Goal: Communication & Community: Answer question/provide support

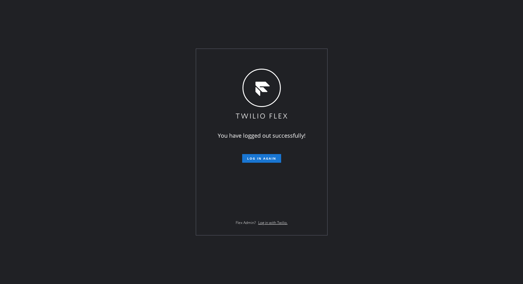
click at [260, 157] on span "Log in again" at bounding box center [261, 158] width 29 height 4
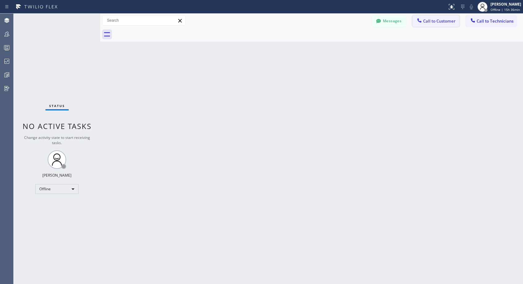
click at [441, 20] on span "Call to Customer" at bounding box center [439, 21] width 33 height 6
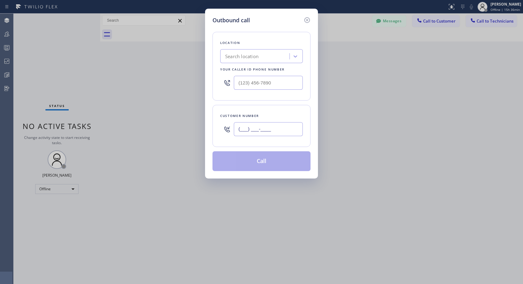
click at [261, 125] on input "(___) ___-____" at bounding box center [268, 129] width 69 height 14
paste input "206) 619-2413"
type input "(206) 619-2413"
click at [237, 82] on input "text" at bounding box center [268, 83] width 69 height 14
paste input "818) 614-5337"
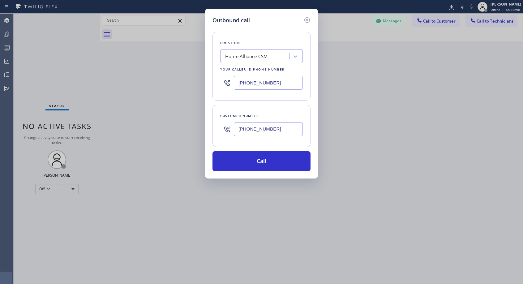
type input "(818) 614-5337"
click at [265, 159] on button "Call" at bounding box center [262, 161] width 98 height 20
click at [308, 21] on icon at bounding box center [307, 19] width 7 height 7
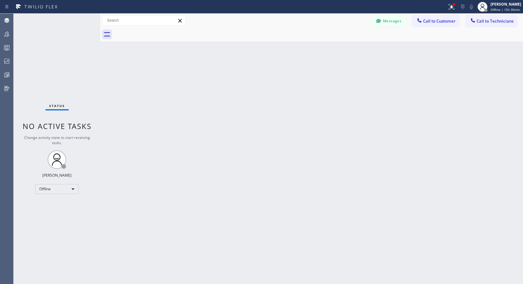
type input "(818) 614-5337"
click at [49, 192] on div "Offline" at bounding box center [56, 189] width 43 height 10
click at [44, 212] on li "Unavailable" at bounding box center [57, 213] width 42 height 7
click at [432, 23] on span "Call to Customer" at bounding box center [439, 21] width 33 height 6
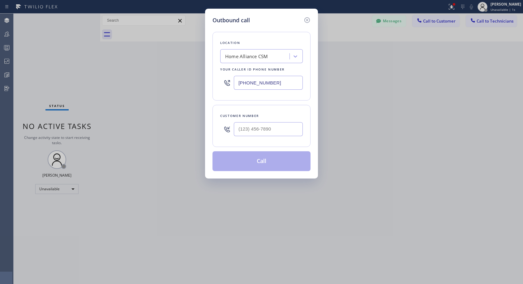
click at [287, 120] on div at bounding box center [268, 129] width 69 height 20
click at [237, 128] on input "(___) ___-____" at bounding box center [268, 129] width 69 height 14
paste input "206) 619-2413"
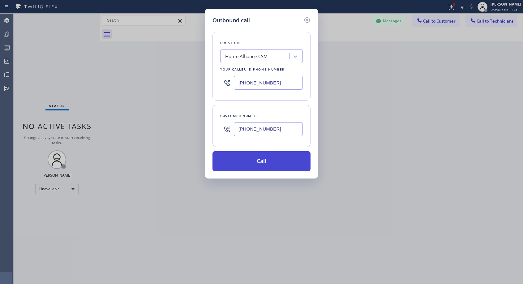
type input "(206) 619-2413"
click at [267, 159] on button "Call" at bounding box center [262, 161] width 98 height 20
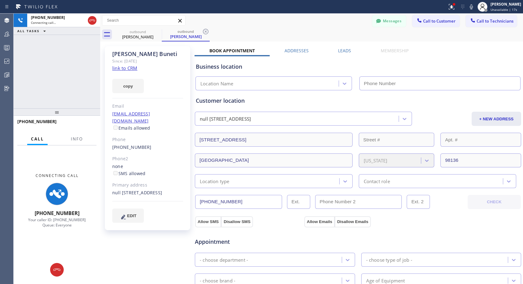
type input "(818) 614-5337"
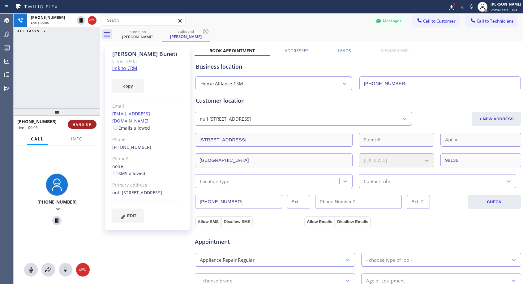
click at [86, 122] on span "HANG UP" at bounding box center [82, 124] width 19 height 4
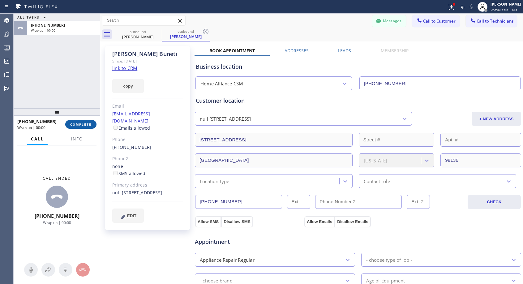
click at [86, 122] on span "COMPLETE" at bounding box center [80, 124] width 21 height 4
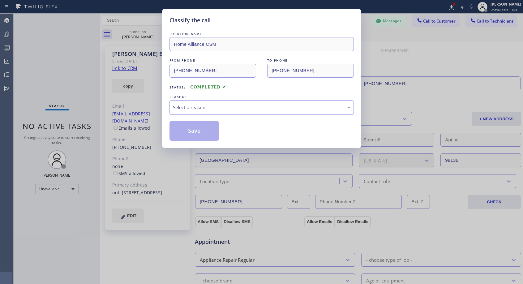
click at [249, 109] on div "Select a reason" at bounding box center [262, 107] width 178 height 7
click at [185, 131] on button "Save" at bounding box center [195, 131] width 50 height 20
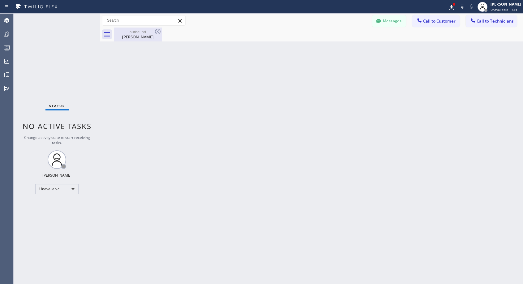
click at [129, 38] on div "Emma Buneti" at bounding box center [138, 37] width 47 height 6
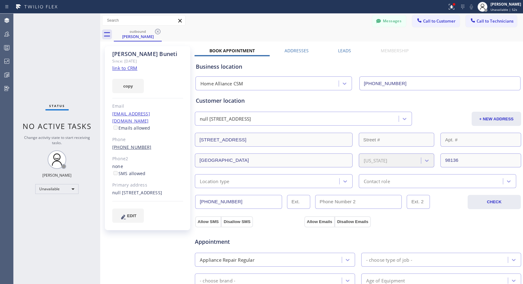
click at [132, 144] on link "(206) 619-2413" at bounding box center [131, 147] width 39 height 6
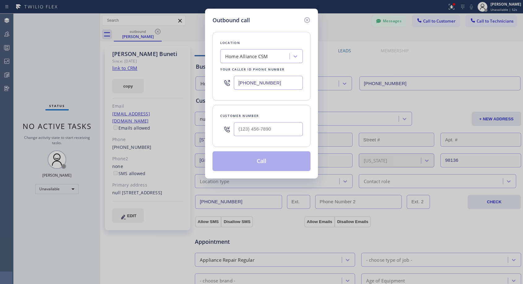
type input "(206) 619-2413"
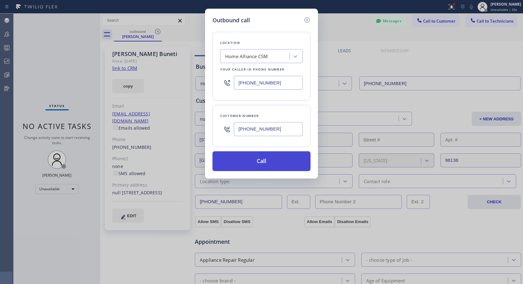
click at [258, 162] on button "Call" at bounding box center [262, 161] width 98 height 20
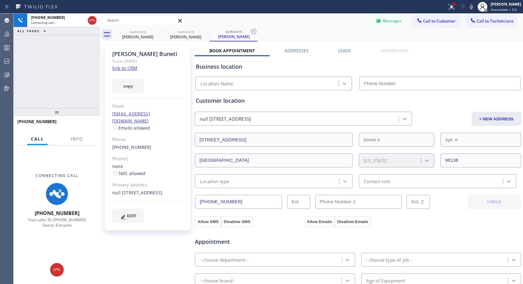
type input "(818) 614-5337"
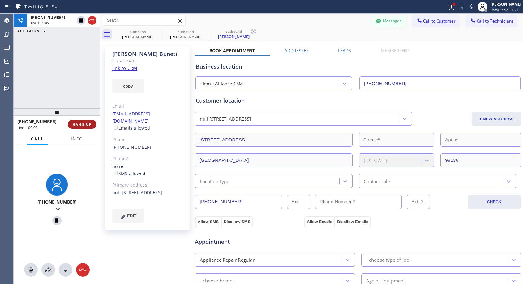
click at [95, 125] on button "HANG UP" at bounding box center [82, 124] width 29 height 9
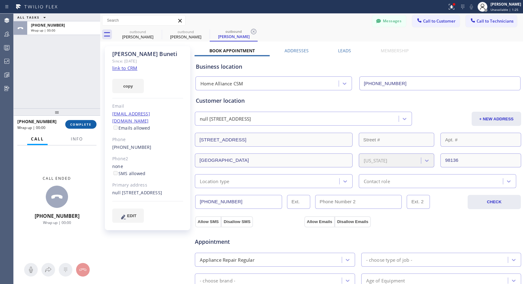
click at [95, 125] on button "COMPLETE" at bounding box center [80, 124] width 31 height 9
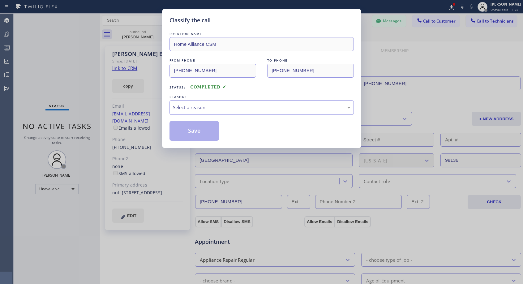
click at [216, 110] on div "Select a reason" at bounding box center [262, 107] width 178 height 7
click at [196, 130] on button "Save" at bounding box center [195, 131] width 50 height 20
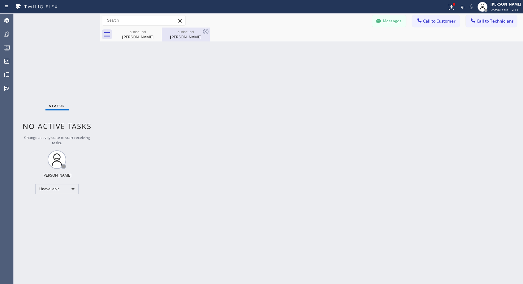
click at [189, 37] on div "Emma Buneti" at bounding box center [186, 37] width 47 height 6
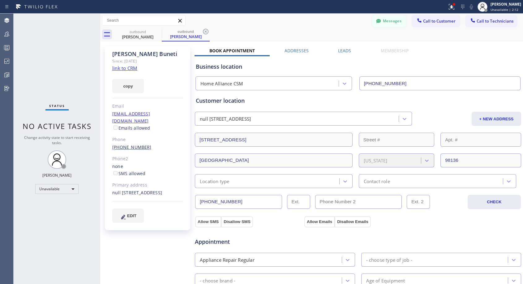
click at [135, 144] on link "(206) 619-2413" at bounding box center [131, 147] width 39 height 6
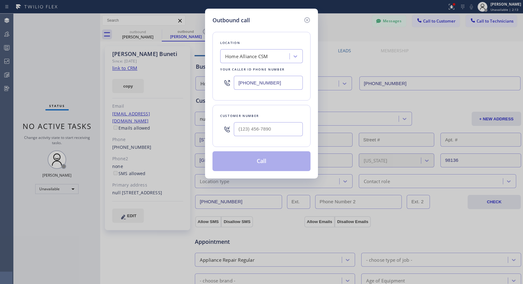
type input "(206) 619-2413"
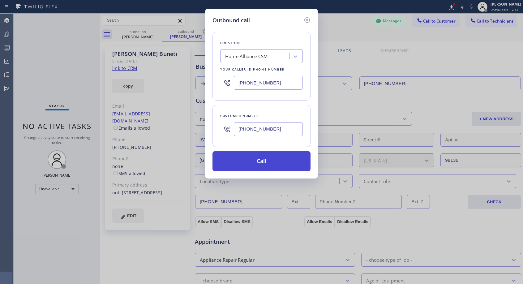
click at [258, 159] on button "Call" at bounding box center [262, 161] width 98 height 20
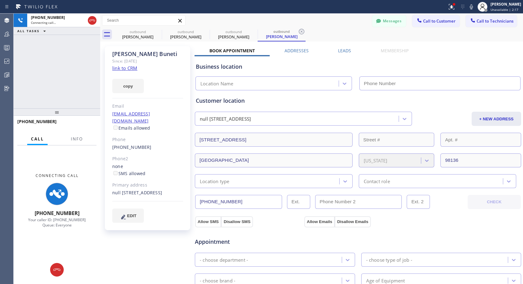
type input "(818) 614-5337"
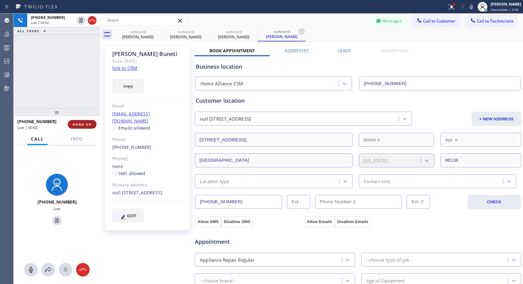
click at [79, 124] on span "HANG UP" at bounding box center [82, 124] width 19 height 4
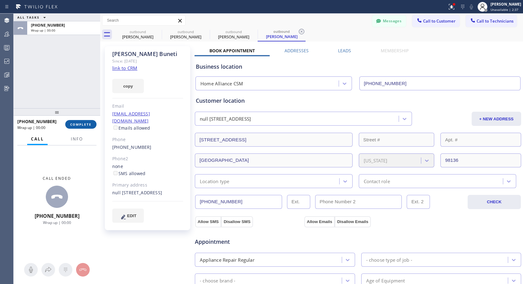
click at [79, 124] on span "COMPLETE" at bounding box center [80, 124] width 21 height 4
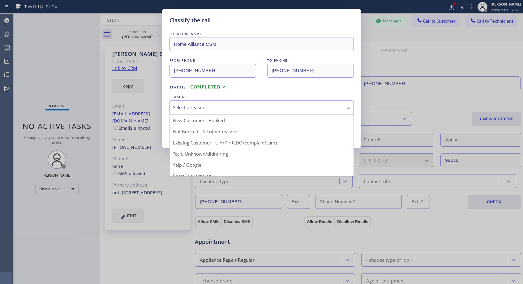
click at [222, 110] on div "Select a reason" at bounding box center [262, 107] width 178 height 7
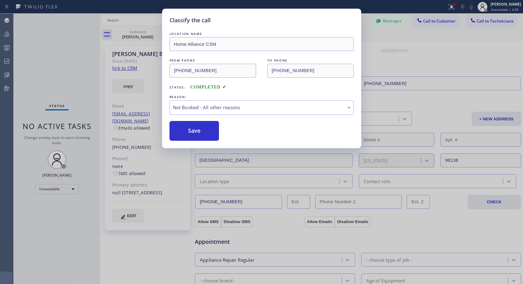
click at [197, 132] on button "Save" at bounding box center [195, 131] width 50 height 20
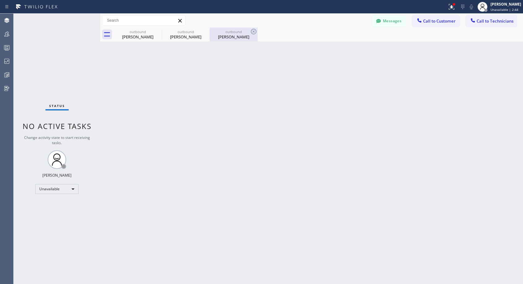
click at [227, 35] on div "Emma Buneti" at bounding box center [234, 37] width 47 height 6
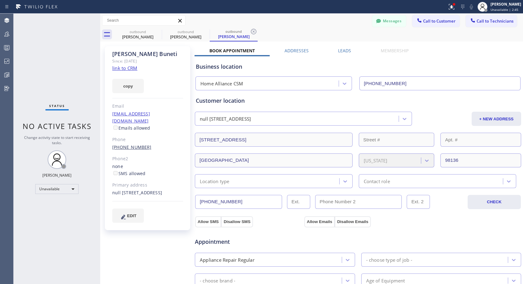
click at [139, 144] on link "(206) 619-2413" at bounding box center [131, 147] width 39 height 6
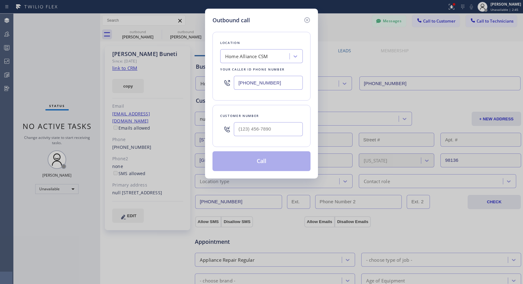
type input "(206) 619-2413"
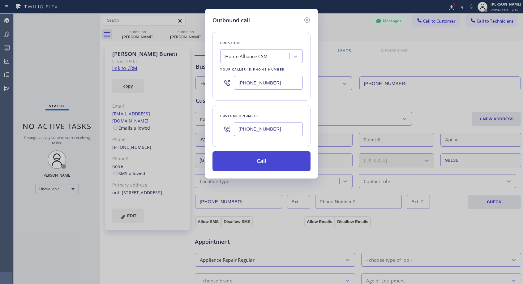
click at [257, 159] on button "Call" at bounding box center [262, 161] width 98 height 20
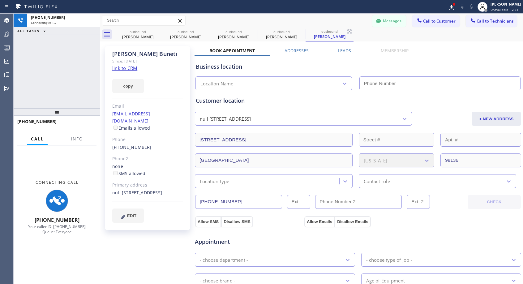
type input "(818) 614-5337"
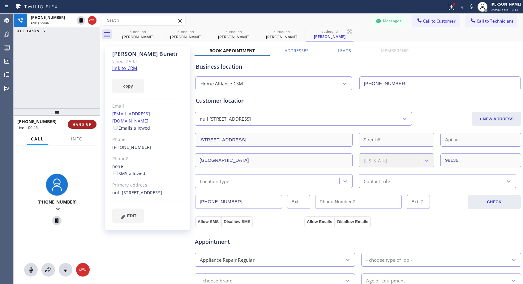
click at [89, 124] on span "HANG UP" at bounding box center [82, 124] width 19 height 4
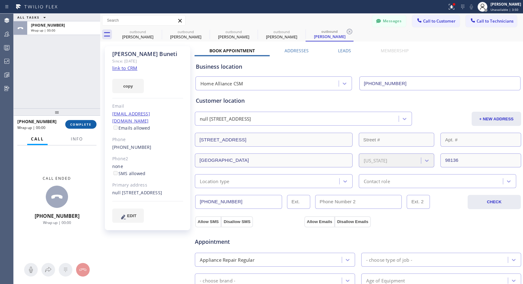
click at [89, 124] on span "COMPLETE" at bounding box center [80, 124] width 21 height 4
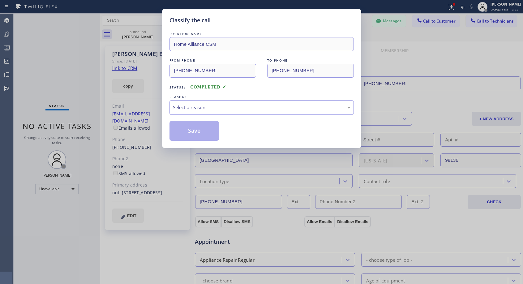
click at [196, 106] on div "Select a reason" at bounding box center [262, 107] width 178 height 7
click at [189, 131] on button "Save" at bounding box center [195, 131] width 50 height 20
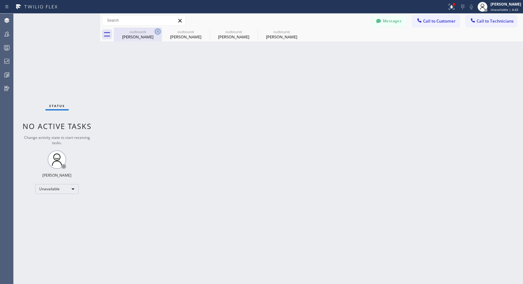
click at [157, 31] on icon at bounding box center [158, 32] width 6 height 6
click at [0, 0] on icon at bounding box center [0, 0] width 0 height 0
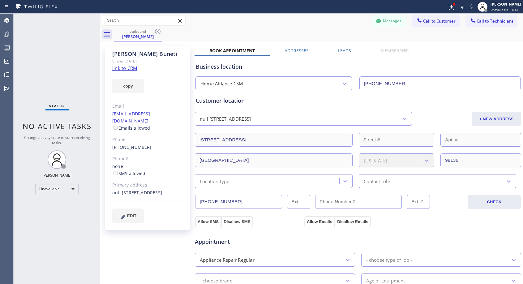
click at [157, 31] on icon at bounding box center [158, 32] width 6 height 6
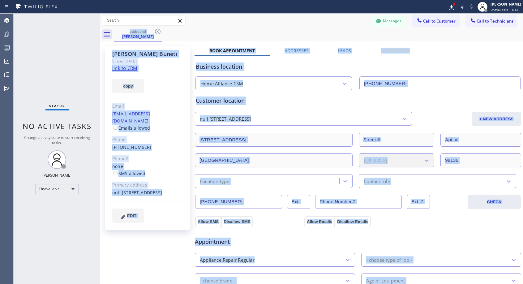
click at [157, 31] on div "outbound Emma Buneti" at bounding box center [319, 35] width 410 height 14
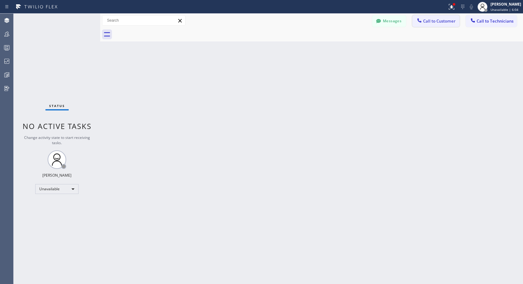
click at [432, 22] on span "Call to Customer" at bounding box center [439, 21] width 33 height 6
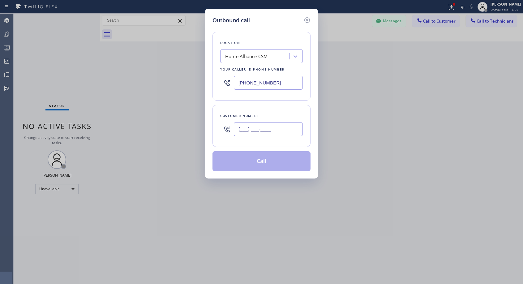
click at [238, 127] on input "(___) ___-____" at bounding box center [268, 129] width 69 height 14
paste input "925) 679-1170"
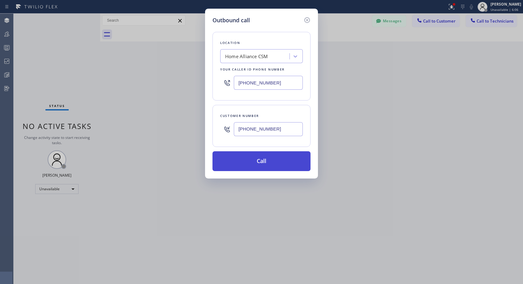
type input "(925) 679-1170"
click at [258, 164] on button "Call" at bounding box center [262, 161] width 98 height 20
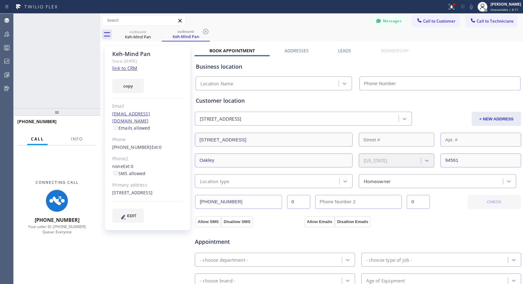
type input "(818) 614-5337"
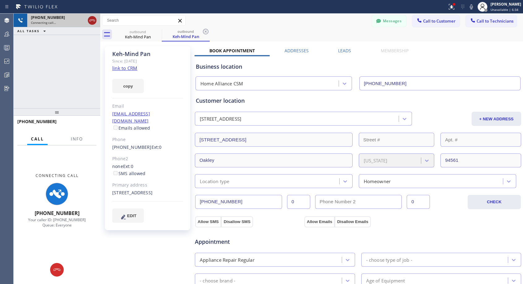
click at [92, 19] on icon at bounding box center [92, 20] width 7 height 7
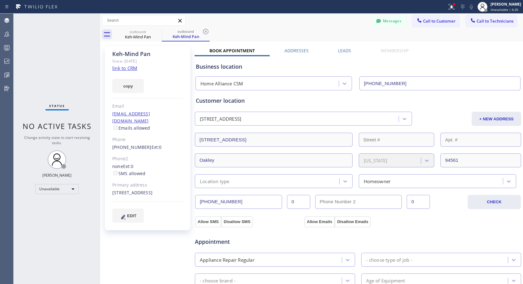
click at [127, 136] on div "Phone" at bounding box center [147, 139] width 71 height 7
click at [127, 144] on link "(925) 679-1170" at bounding box center [131, 147] width 39 height 6
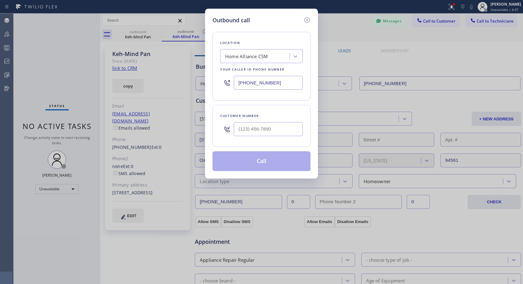
type input "(925) 679-1170"
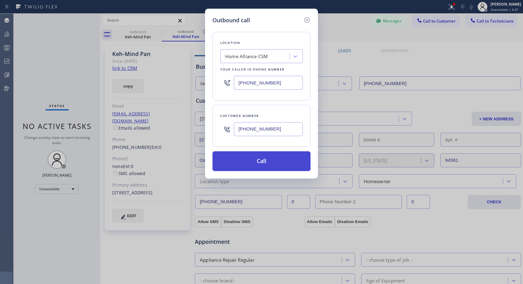
click at [253, 165] on button "Call" at bounding box center [262, 161] width 98 height 20
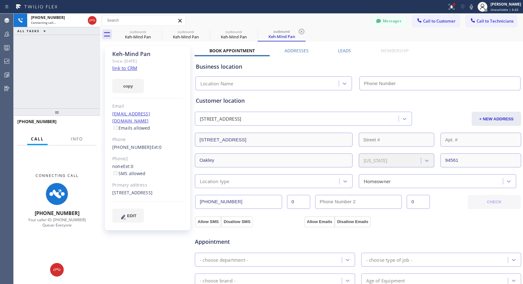
type input "(818) 614-5337"
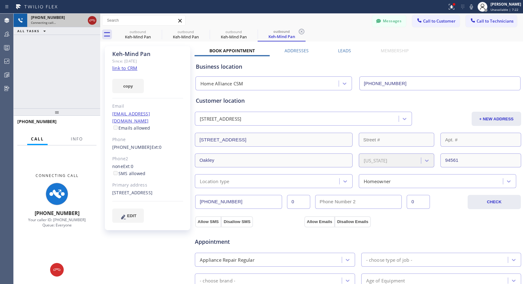
click at [93, 22] on icon at bounding box center [92, 20] width 7 height 7
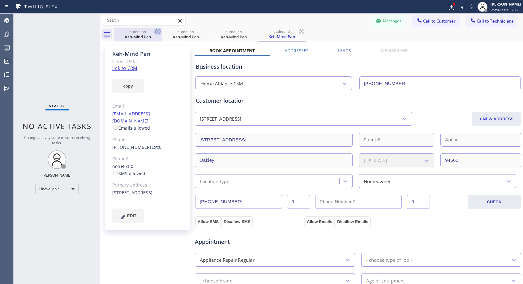
click at [157, 30] on icon at bounding box center [157, 31] width 7 height 7
click at [0, 0] on icon at bounding box center [0, 0] width 0 height 0
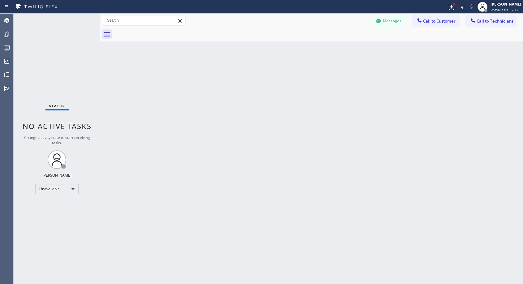
click at [157, 30] on div at bounding box center [319, 35] width 410 height 14
click at [438, 20] on span "Call to Customer" at bounding box center [439, 21] width 33 height 6
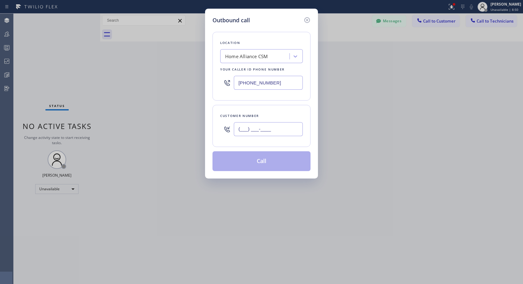
click at [260, 129] on input "(___) ___-____" at bounding box center [268, 129] width 69 height 14
paste input "917) 721-6424"
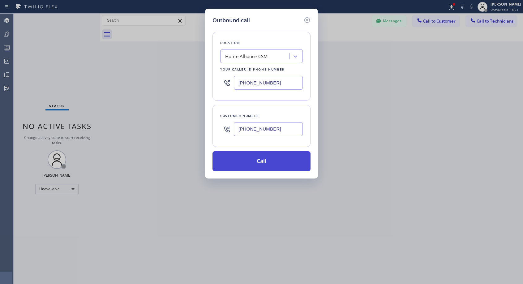
type input "(917) 721-6424"
click at [258, 159] on button "Call" at bounding box center [262, 161] width 98 height 20
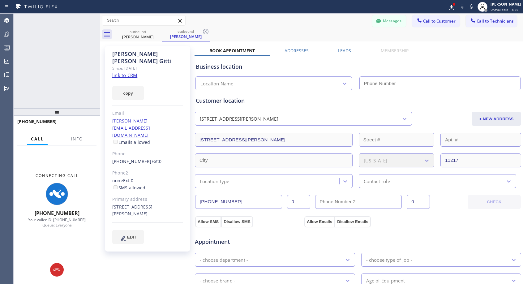
type input "(818) 614-5337"
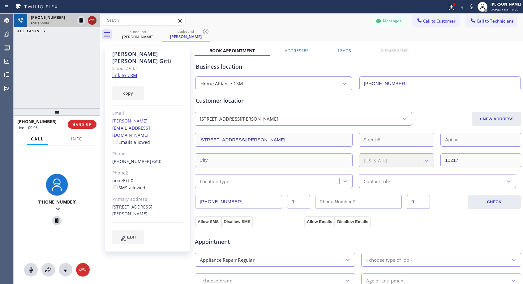
click at [94, 20] on icon at bounding box center [92, 21] width 6 height 2
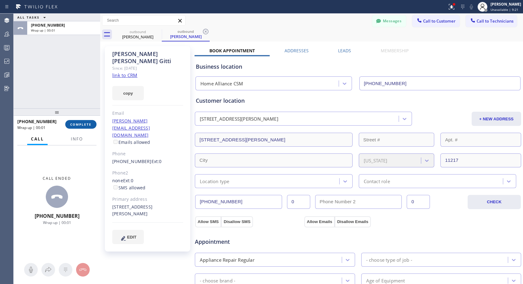
click at [88, 124] on span "COMPLETE" at bounding box center [80, 124] width 21 height 4
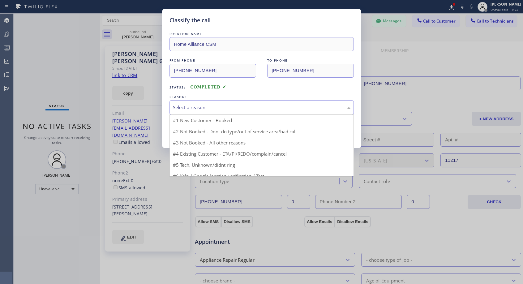
click at [215, 111] on div "Select a reason" at bounding box center [262, 107] width 185 height 15
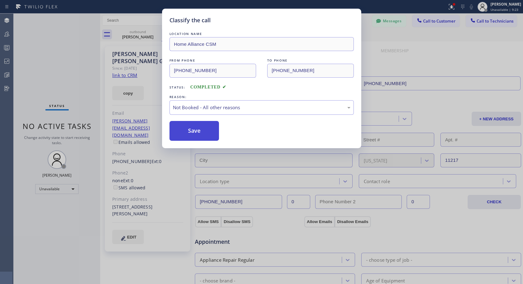
click at [195, 135] on button "Save" at bounding box center [195, 131] width 50 height 20
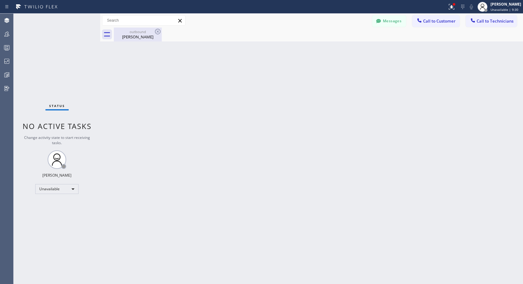
click at [145, 37] on div "Maria cristina Gitti" at bounding box center [138, 37] width 47 height 6
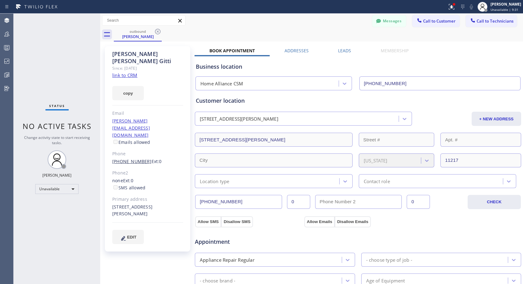
click at [141, 159] on link "(917) 721-6424" at bounding box center [131, 162] width 39 height 6
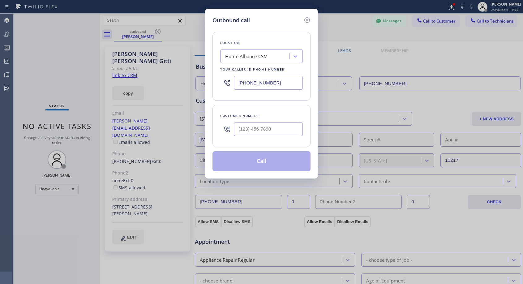
type input "(917) 721-6424"
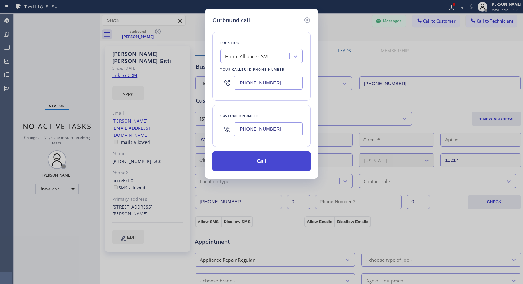
click at [255, 164] on button "Call" at bounding box center [262, 161] width 98 height 20
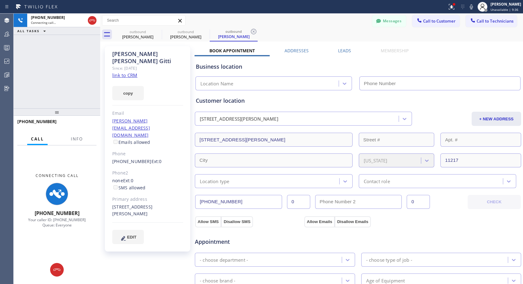
type input "(818) 614-5337"
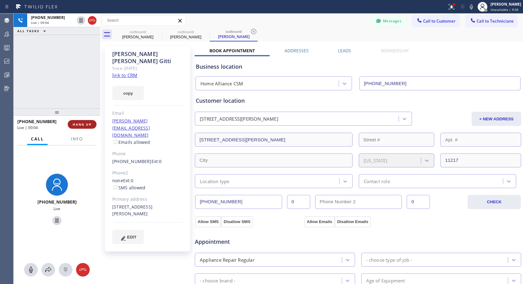
click at [76, 119] on div "+19177216424 Live | 00:04 HANG UP" at bounding box center [56, 124] width 79 height 16
click at [76, 121] on button "HANG UP" at bounding box center [82, 124] width 29 height 9
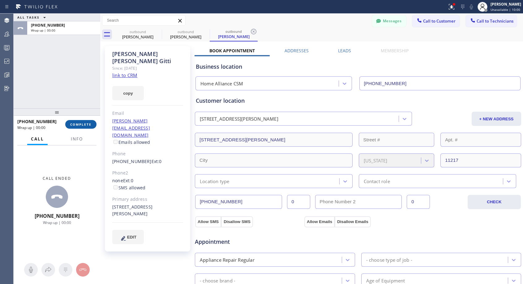
click at [83, 124] on span "COMPLETE" at bounding box center [80, 124] width 21 height 4
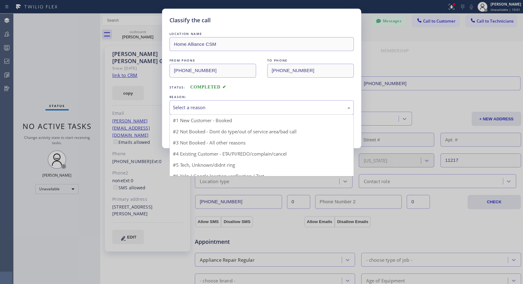
click at [195, 109] on div "Select a reason" at bounding box center [262, 107] width 178 height 7
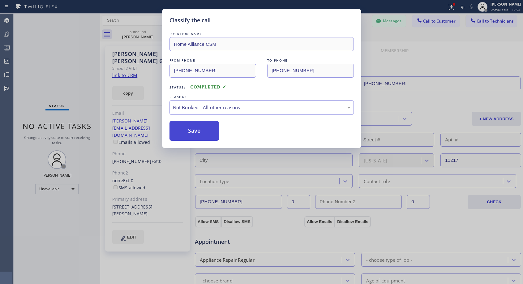
click at [188, 135] on button "Save" at bounding box center [195, 131] width 50 height 20
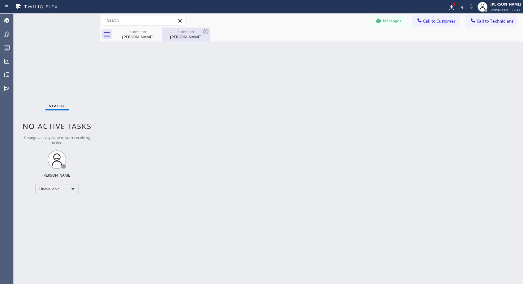
click at [174, 38] on div "Maria cristina Gitti" at bounding box center [186, 37] width 47 height 6
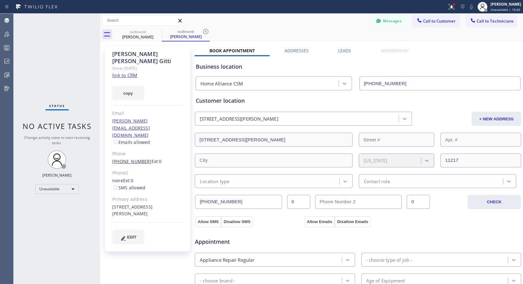
click at [132, 159] on link "(917) 721-6424" at bounding box center [131, 162] width 39 height 6
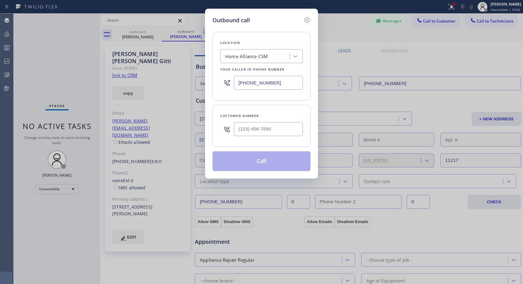
type input "(917) 721-6424"
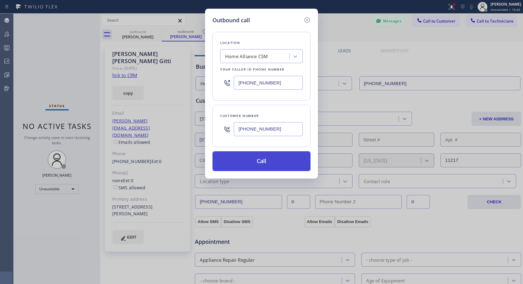
click at [254, 166] on button "Call" at bounding box center [262, 161] width 98 height 20
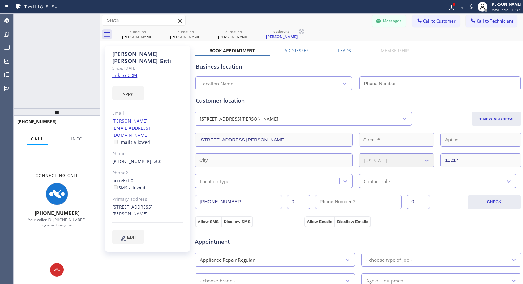
type input "(818) 614-5337"
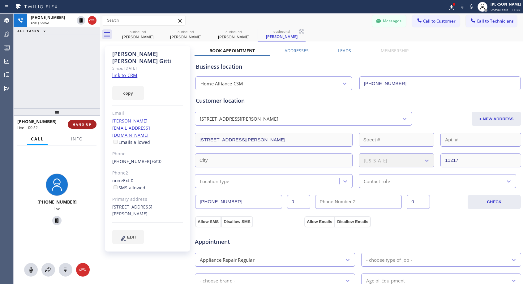
click at [83, 124] on span "HANG UP" at bounding box center [82, 124] width 19 height 4
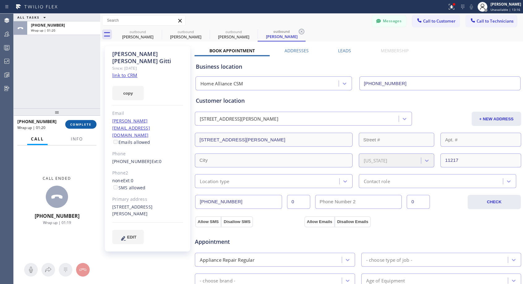
click at [83, 127] on button "COMPLETE" at bounding box center [80, 124] width 31 height 9
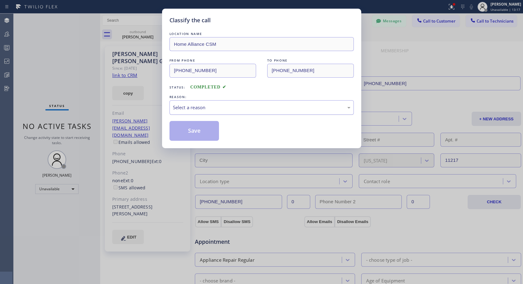
click at [249, 109] on div "Select a reason" at bounding box center [262, 107] width 178 height 7
click at [195, 137] on button "Save" at bounding box center [195, 131] width 50 height 20
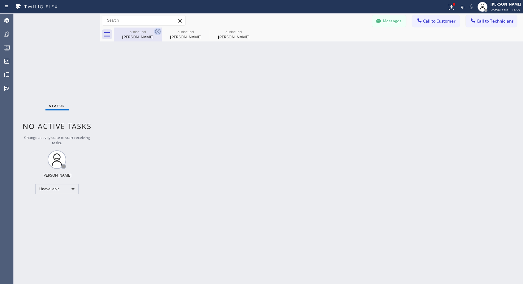
click at [157, 31] on icon at bounding box center [158, 32] width 6 height 6
click at [0, 0] on icon at bounding box center [0, 0] width 0 height 0
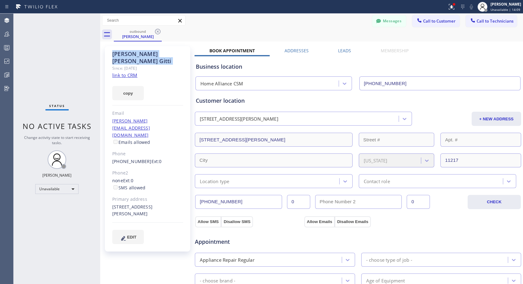
click at [157, 31] on icon at bounding box center [158, 32] width 6 height 6
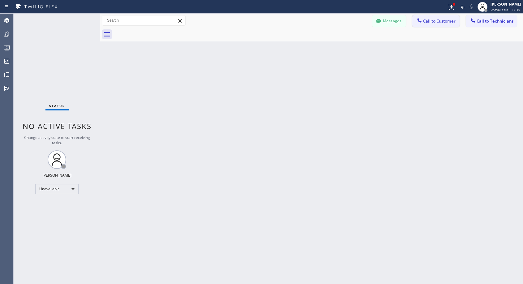
drag, startPoint x: 438, startPoint y: 21, endPoint x: 326, endPoint y: 100, distance: 136.8
click at [438, 22] on span "Call to Customer" at bounding box center [439, 21] width 33 height 6
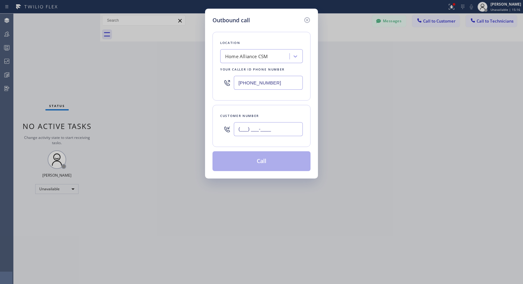
click at [271, 128] on input "(___) ___-____" at bounding box center [268, 129] width 69 height 14
paste input "415) 314-5087"
type input "(415) 314-5087"
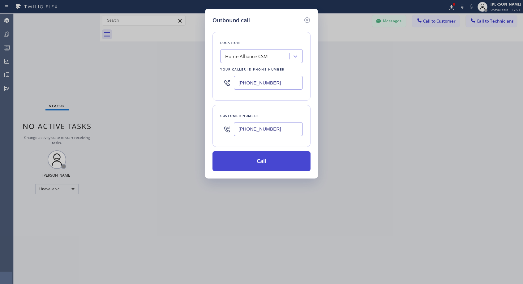
click at [259, 163] on button "Call" at bounding box center [262, 161] width 98 height 20
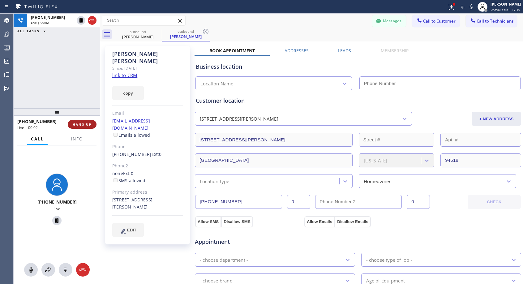
type input "(818) 614-5337"
click at [85, 124] on span "HANG UP" at bounding box center [82, 124] width 19 height 4
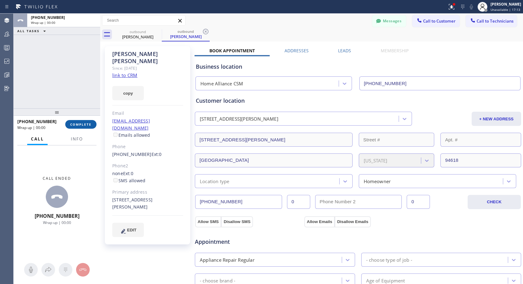
click at [85, 124] on span "COMPLETE" at bounding box center [80, 124] width 21 height 4
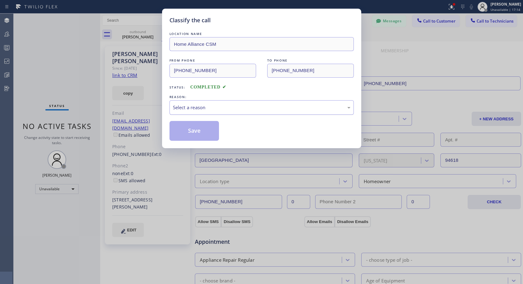
click at [247, 110] on div "Select a reason" at bounding box center [262, 107] width 178 height 7
click at [208, 131] on button "Save" at bounding box center [195, 131] width 50 height 20
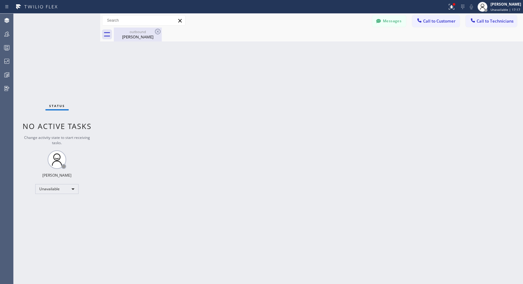
click at [138, 31] on div "outbound" at bounding box center [138, 31] width 47 height 5
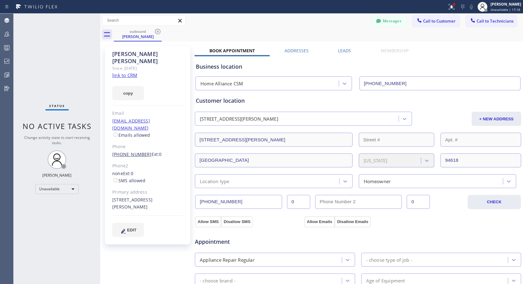
click at [130, 151] on link "(415) 314-5087" at bounding box center [131, 154] width 39 height 6
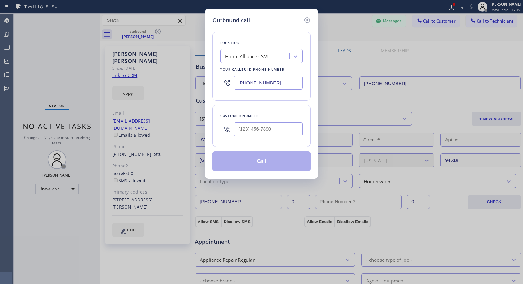
type input "(415) 314-5087"
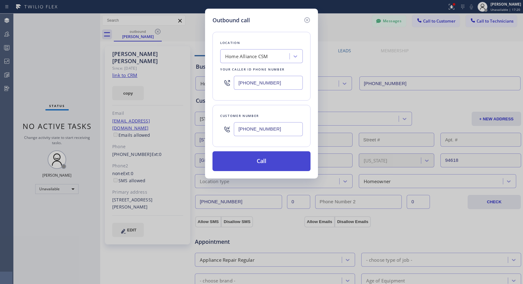
click at [258, 163] on button "Call" at bounding box center [262, 161] width 98 height 20
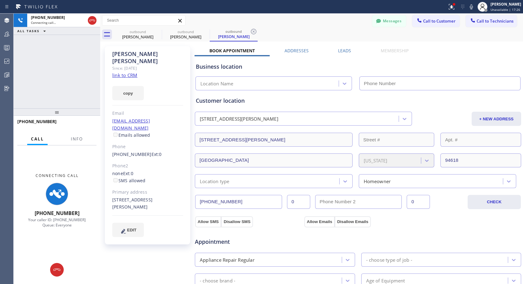
type input "(818) 614-5337"
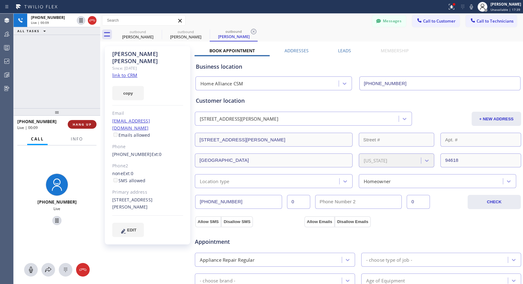
click at [79, 123] on span "HANG UP" at bounding box center [82, 124] width 19 height 4
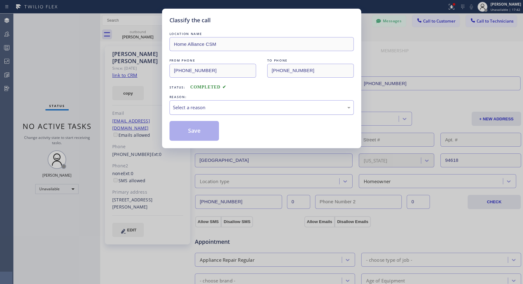
click at [211, 105] on div "Select a reason" at bounding box center [262, 107] width 178 height 7
click at [208, 132] on button "Save" at bounding box center [195, 131] width 50 height 20
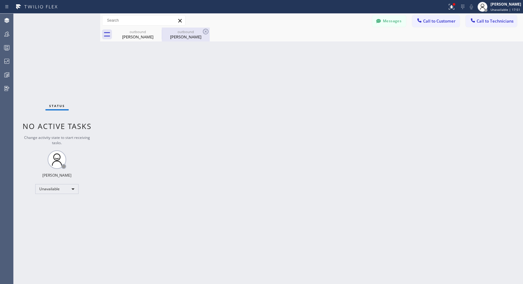
click at [186, 33] on div "outbound" at bounding box center [186, 31] width 47 height 5
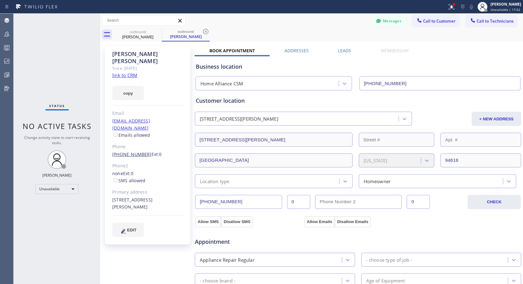
click at [140, 151] on link "(415) 314-5087" at bounding box center [131, 154] width 39 height 6
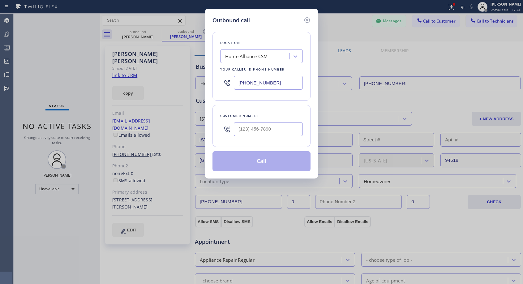
type input "(415) 314-5087"
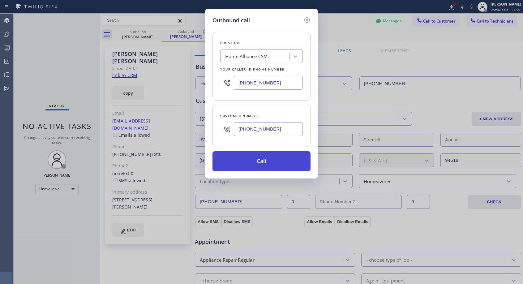
click at [254, 157] on button "Call" at bounding box center [262, 161] width 98 height 20
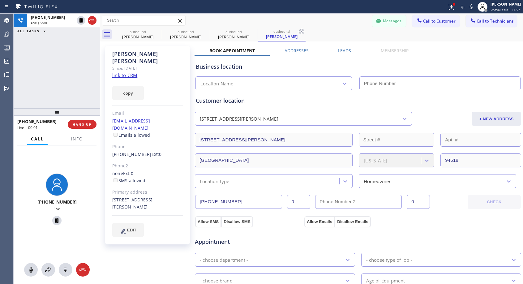
type input "(818) 614-5337"
click at [77, 124] on span "HANG UP" at bounding box center [82, 124] width 19 height 4
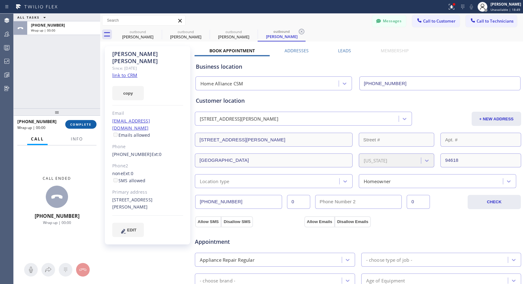
click at [77, 124] on span "COMPLETE" at bounding box center [80, 124] width 21 height 4
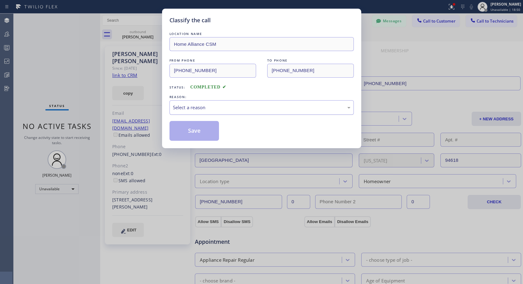
click at [195, 106] on div "Select a reason" at bounding box center [262, 107] width 178 height 7
click at [212, 133] on button "Save" at bounding box center [195, 131] width 50 height 20
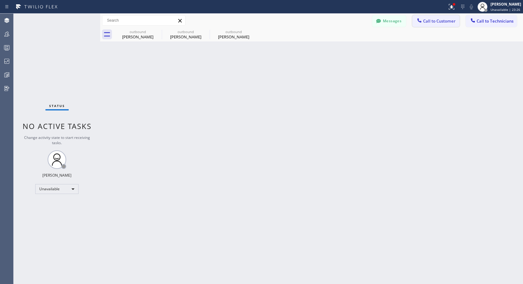
click at [422, 21] on icon at bounding box center [420, 20] width 6 height 6
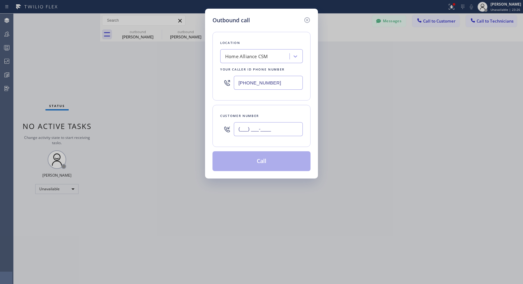
click at [256, 123] on input "(___) ___-____" at bounding box center [268, 129] width 69 height 14
paste input "323) 434-0160"
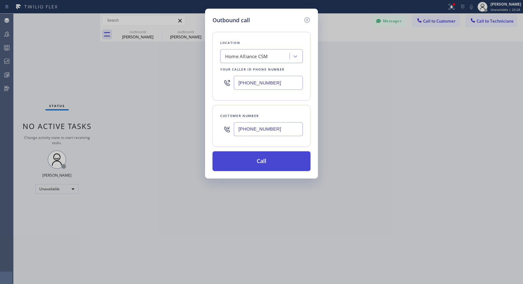
type input "(323) 434-0160"
click at [255, 161] on button "Call" at bounding box center [262, 161] width 98 height 20
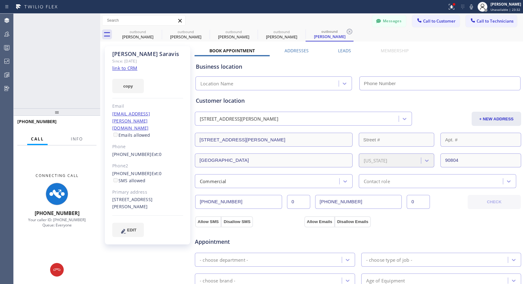
type input "(818) 614-5337"
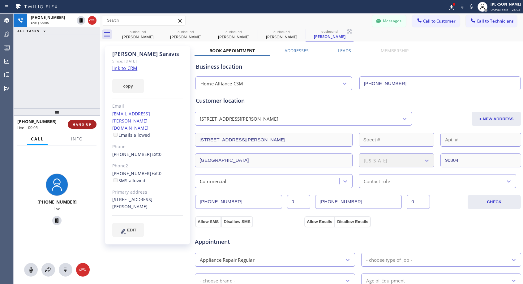
click at [88, 122] on span "HANG UP" at bounding box center [82, 124] width 19 height 4
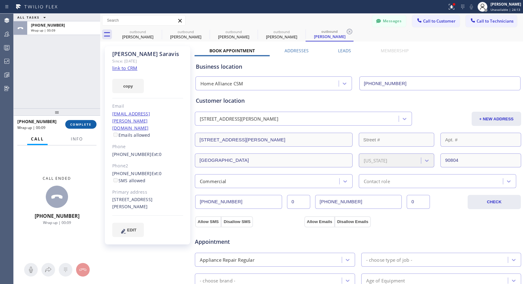
click at [90, 126] on span "COMPLETE" at bounding box center [80, 124] width 21 height 4
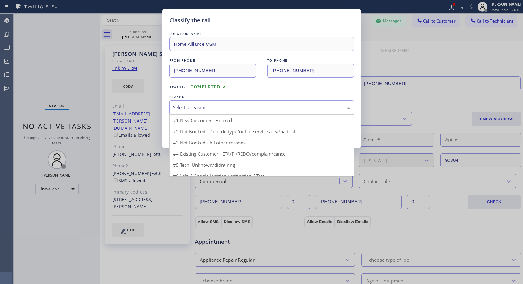
click at [244, 107] on div "Select a reason" at bounding box center [262, 107] width 178 height 7
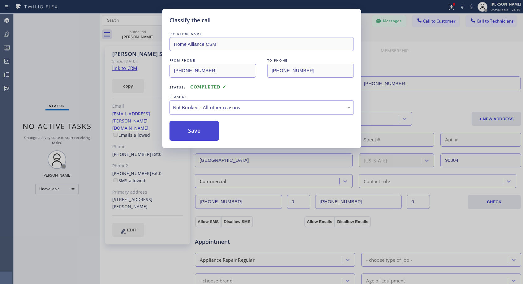
click at [209, 134] on button "Save" at bounding box center [195, 131] width 50 height 20
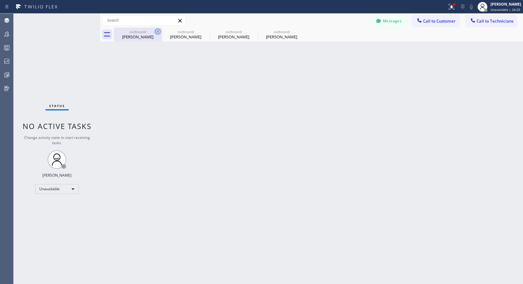
click at [156, 30] on icon at bounding box center [158, 32] width 6 height 6
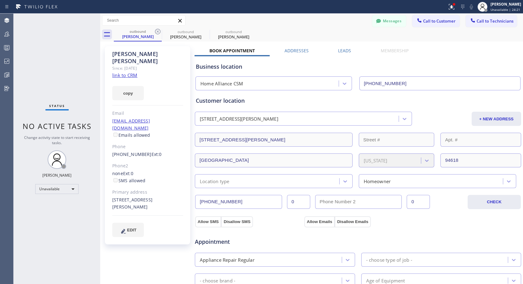
click at [156, 30] on icon at bounding box center [158, 32] width 6 height 6
click at [0, 0] on icon at bounding box center [0, 0] width 0 height 0
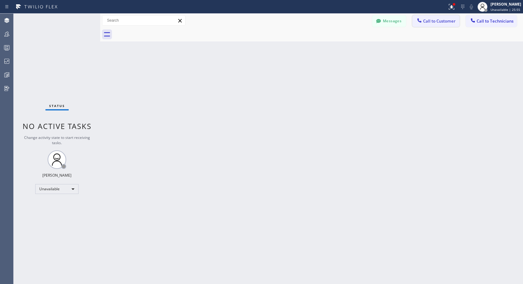
click at [421, 23] on icon at bounding box center [420, 20] width 6 height 6
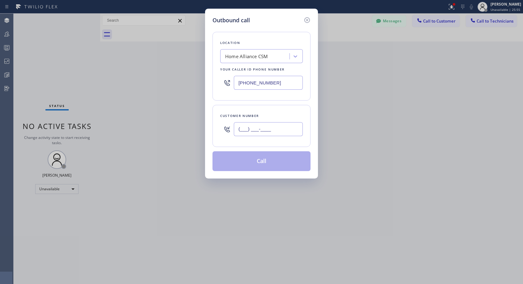
click at [272, 131] on input "(___) ___-____" at bounding box center [268, 129] width 69 height 14
paste input "323) 434-0160"
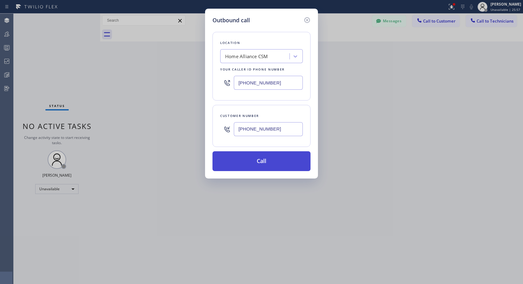
type input "(323) 434-0160"
click at [266, 165] on button "Call" at bounding box center [262, 161] width 98 height 20
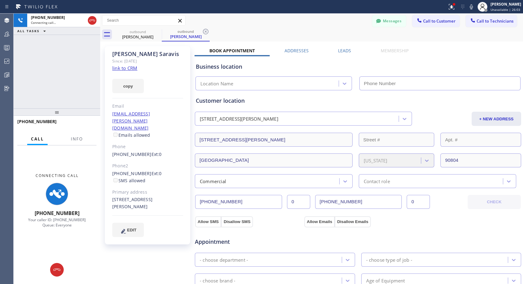
type input "(818) 614-5337"
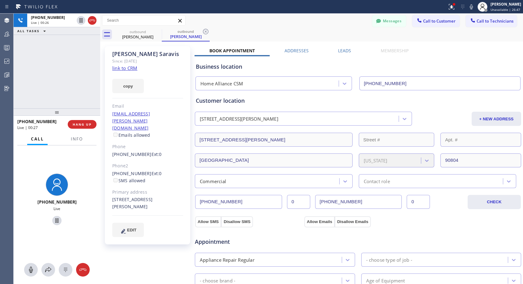
click at [81, 129] on div "+13234340160 Live | 00:27 HANG UP" at bounding box center [56, 124] width 79 height 16
click at [85, 124] on span "HANG UP" at bounding box center [82, 124] width 19 height 4
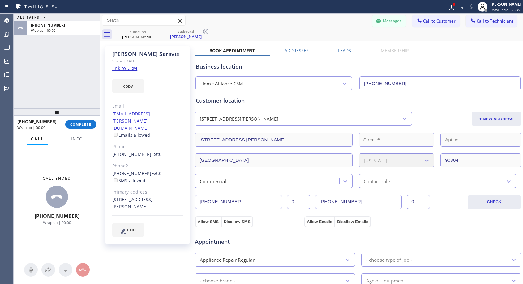
click at [98, 122] on div "+13234340160 Wrap up | 00:00 COMPLETE" at bounding box center [57, 124] width 87 height 17
click at [95, 124] on button "COMPLETE" at bounding box center [80, 124] width 31 height 9
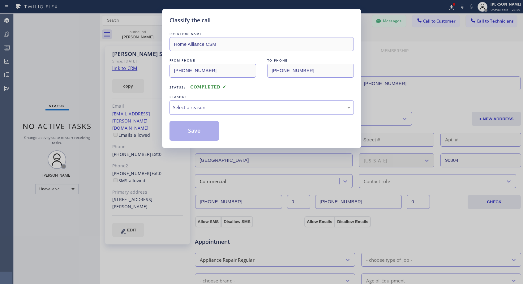
click at [229, 106] on div "Select a reason" at bounding box center [262, 107] width 178 height 7
click at [199, 130] on button "Save" at bounding box center [195, 131] width 50 height 20
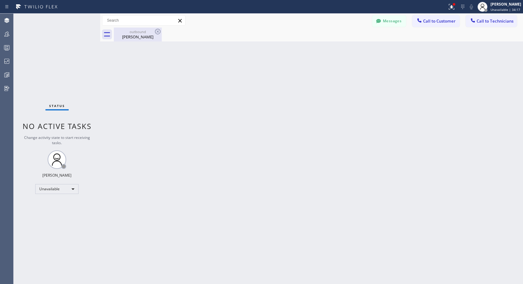
click at [137, 38] on div "Darren Saravis" at bounding box center [138, 37] width 47 height 6
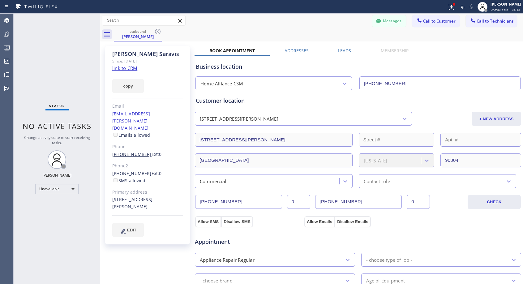
click at [132, 151] on link "(323) 434-0160" at bounding box center [131, 154] width 39 height 6
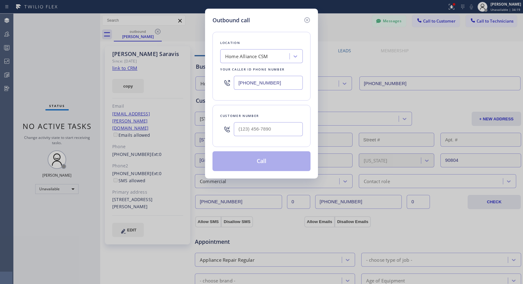
type input "(323) 434-0160"
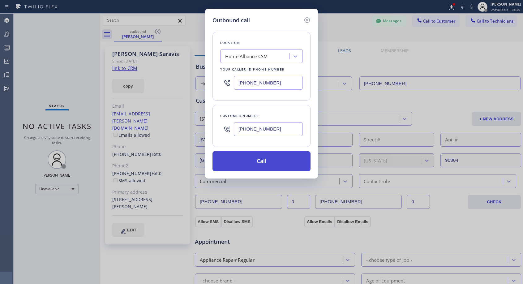
click at [255, 157] on button "Call" at bounding box center [262, 161] width 98 height 20
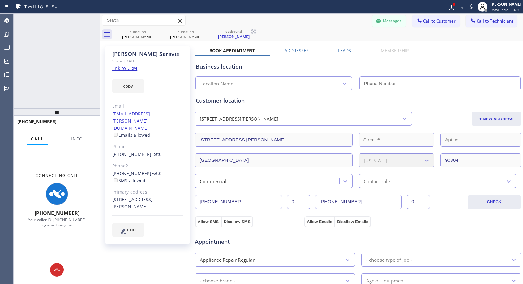
type input "(818) 614-5337"
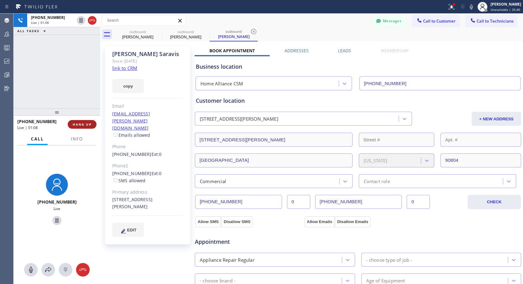
click at [73, 122] on span "HANG UP" at bounding box center [82, 124] width 19 height 4
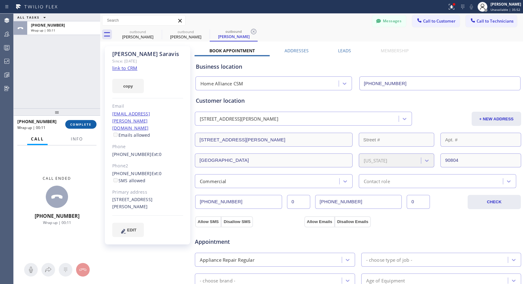
click at [77, 121] on button "COMPLETE" at bounding box center [80, 124] width 31 height 9
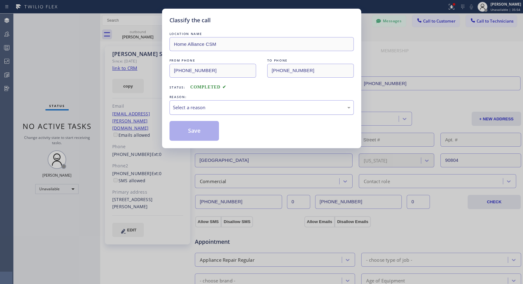
drag, startPoint x: 189, startPoint y: 107, endPoint x: 186, endPoint y: 114, distance: 6.9
click at [189, 107] on div "Select a reason" at bounding box center [262, 107] width 178 height 7
click at [196, 105] on div "Not Booked - All other reasons" at bounding box center [262, 107] width 178 height 7
click at [185, 130] on button "Save" at bounding box center [195, 131] width 50 height 20
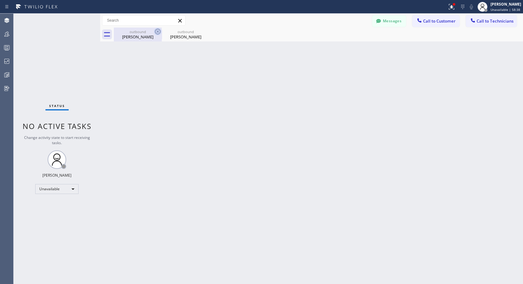
click at [156, 31] on icon at bounding box center [157, 31] width 7 height 7
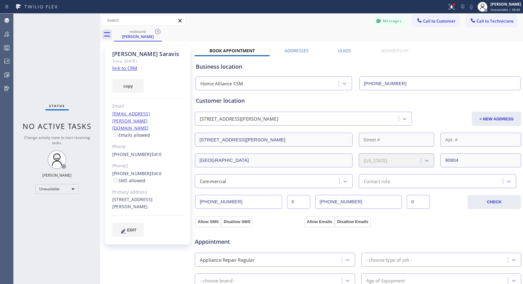
click at [156, 31] on icon at bounding box center [157, 31] width 7 height 7
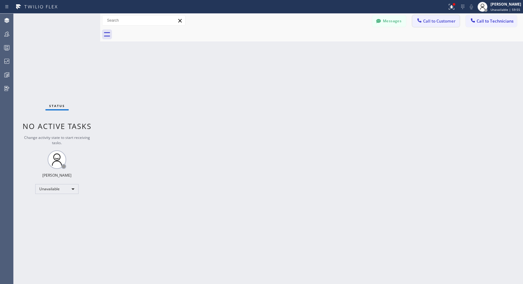
click at [433, 23] on span "Call to Customer" at bounding box center [439, 21] width 33 height 6
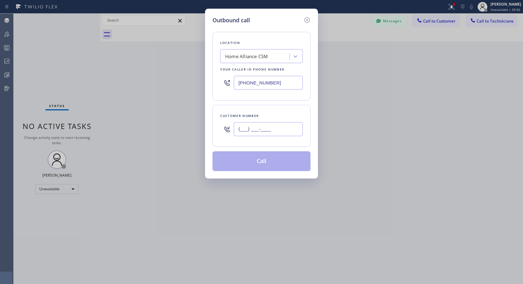
click at [266, 132] on input "(___) ___-____" at bounding box center [268, 129] width 69 height 14
paste input "949) 510-9688"
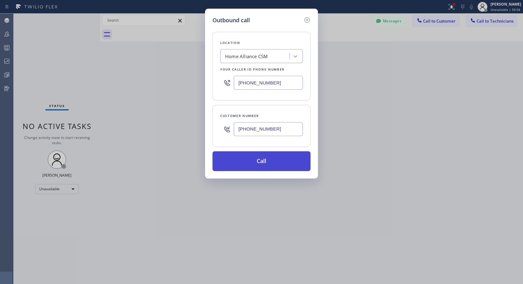
type input "(949) 510-9688"
click at [268, 162] on button "Call" at bounding box center [262, 161] width 98 height 20
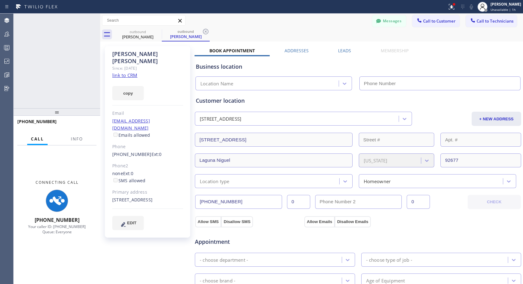
type input "(818) 614-5337"
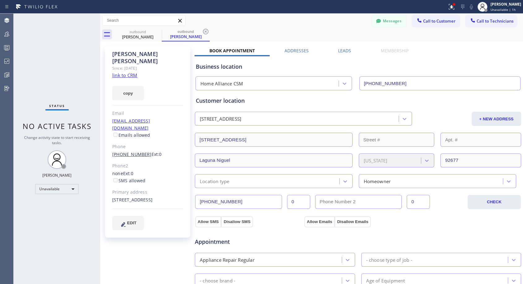
click at [130, 151] on link "(949) 510-9688" at bounding box center [131, 154] width 39 height 6
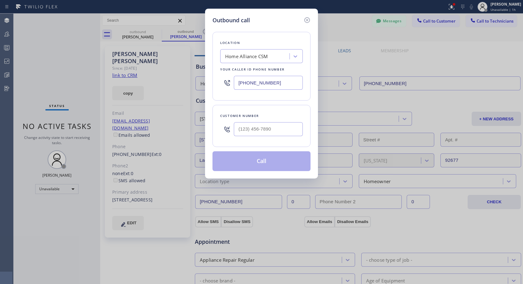
type input "(949) 510-9688"
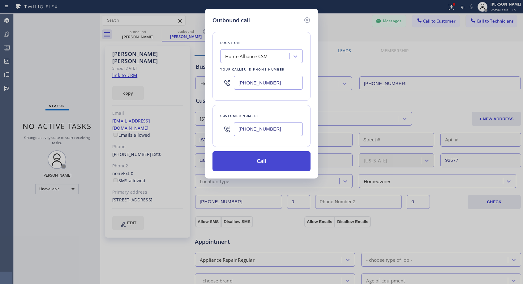
click at [264, 161] on button "Call" at bounding box center [262, 161] width 98 height 20
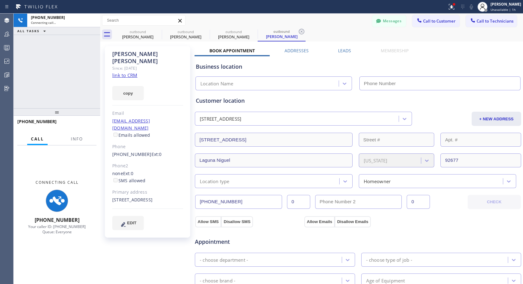
type input "(818) 614-5337"
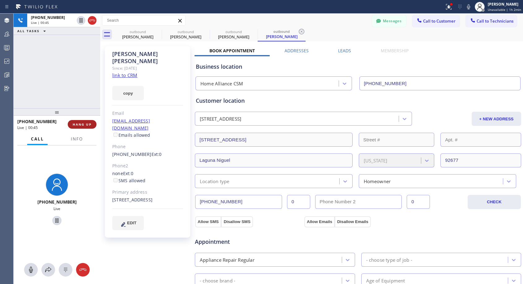
click at [82, 123] on span "HANG UP" at bounding box center [82, 124] width 19 height 4
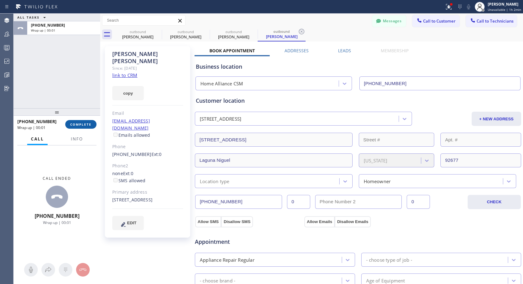
click at [82, 123] on span "COMPLETE" at bounding box center [80, 124] width 21 height 4
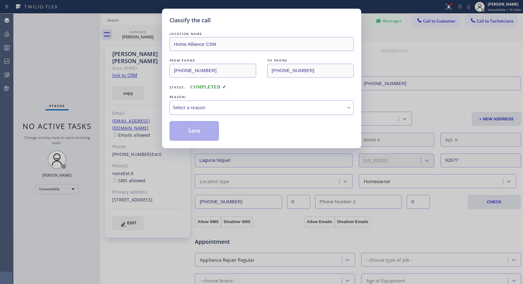
click at [233, 107] on div "Select a reason" at bounding box center [262, 107] width 178 height 7
click at [197, 132] on button "Save" at bounding box center [195, 131] width 50 height 20
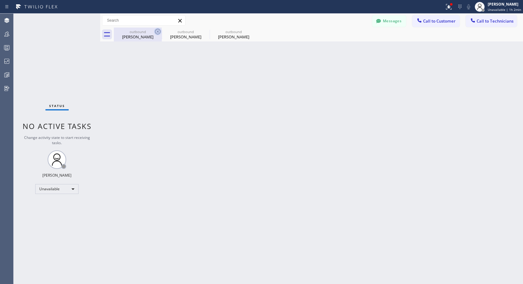
click at [156, 31] on icon at bounding box center [157, 31] width 7 height 7
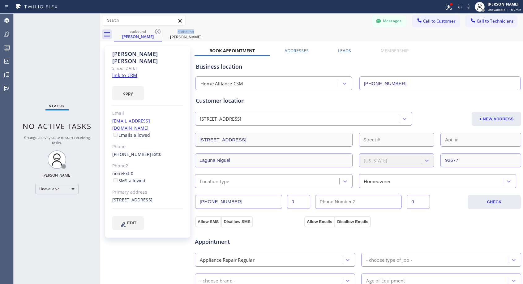
click at [156, 31] on icon at bounding box center [157, 31] width 7 height 7
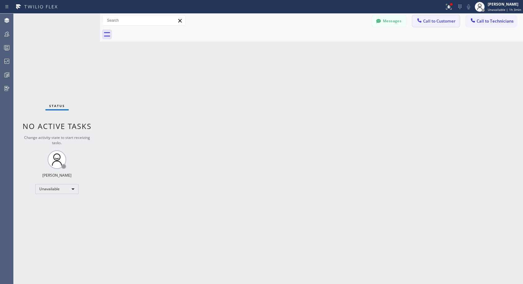
click at [420, 23] on icon at bounding box center [420, 20] width 6 height 6
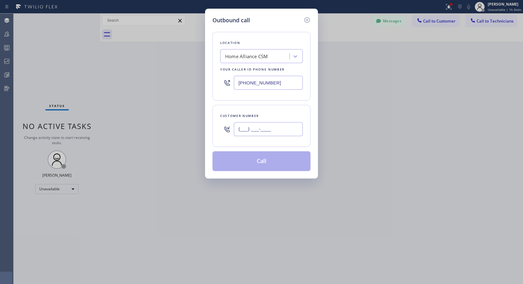
click at [246, 128] on input "(___) ___-____" at bounding box center [268, 129] width 69 height 14
paste input "630) 674-8020"
type input "(630) 674-8020"
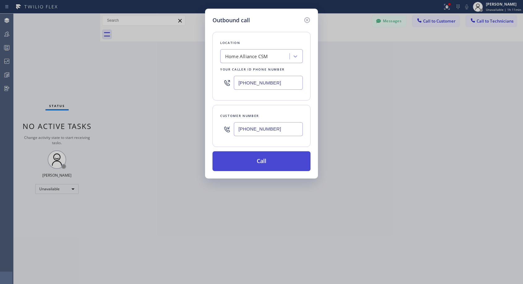
click at [258, 160] on button "Call" at bounding box center [262, 161] width 98 height 20
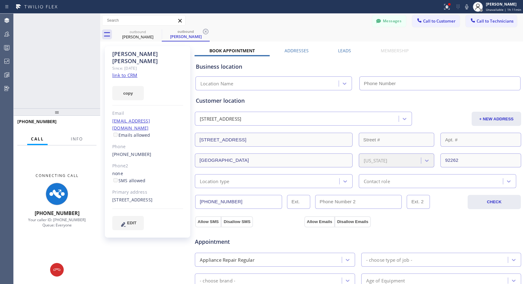
type input "(818) 614-5337"
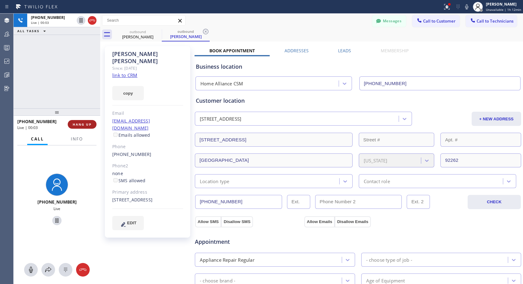
click at [84, 123] on span "HANG UP" at bounding box center [82, 124] width 19 height 4
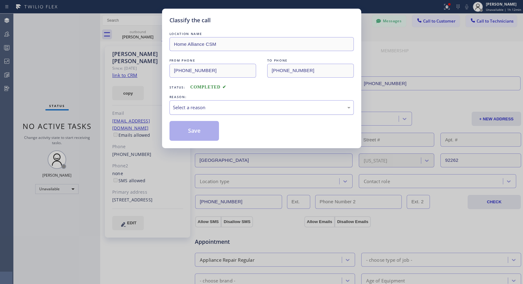
click at [216, 105] on div "Select a reason" at bounding box center [262, 107] width 178 height 7
click at [191, 131] on button "Save" at bounding box center [195, 131] width 50 height 20
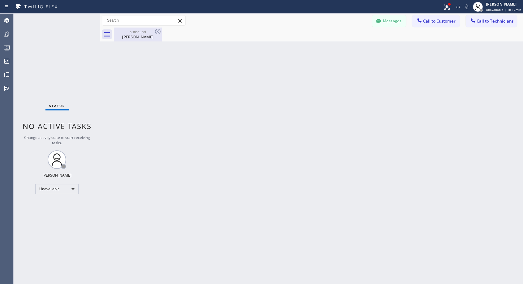
click at [139, 37] on div "Jeff Jones" at bounding box center [138, 37] width 47 height 6
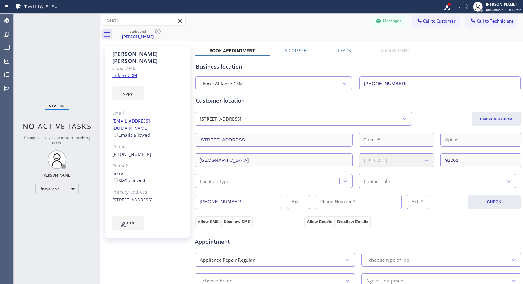
click at [126, 151] on link "(630) 674-8020" at bounding box center [131, 154] width 39 height 6
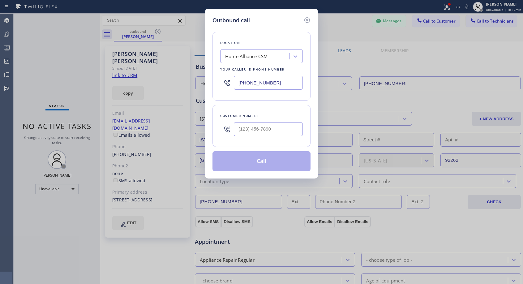
type input "(630) 674-8020"
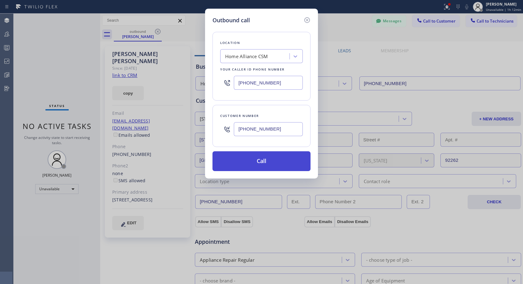
click at [297, 160] on button "Call" at bounding box center [262, 161] width 98 height 20
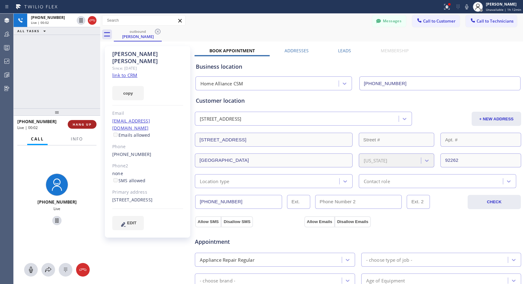
click at [78, 122] on span "HANG UP" at bounding box center [82, 124] width 19 height 4
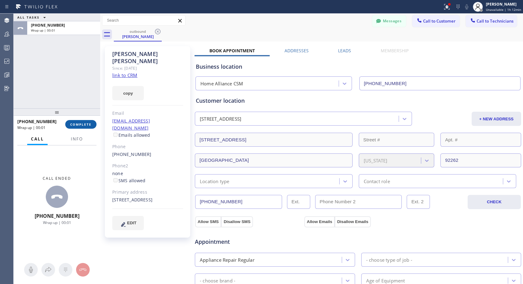
click at [78, 122] on span "COMPLETE" at bounding box center [80, 124] width 21 height 4
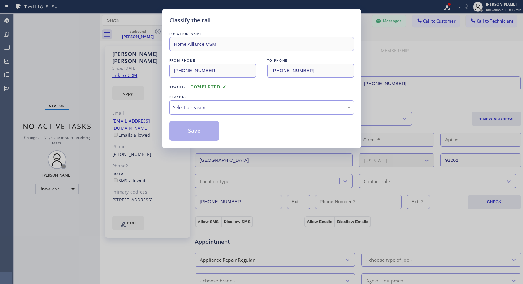
click at [221, 104] on div "Select a reason" at bounding box center [262, 107] width 178 height 7
click at [194, 135] on button "Save" at bounding box center [195, 131] width 50 height 20
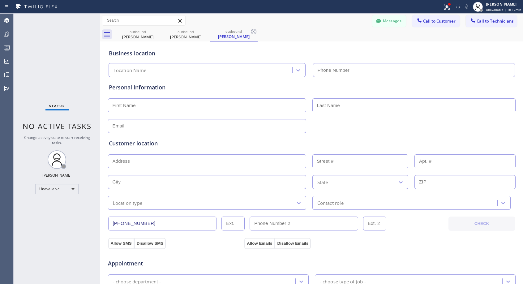
type input "(818) 614-5337"
click at [227, 37] on div "Jeff Jones" at bounding box center [234, 37] width 47 height 6
click at [191, 38] on div "Jeff Jones" at bounding box center [186, 37] width 47 height 6
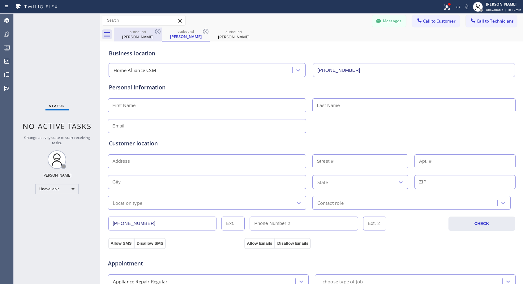
click at [132, 32] on div "outbound" at bounding box center [138, 31] width 47 height 5
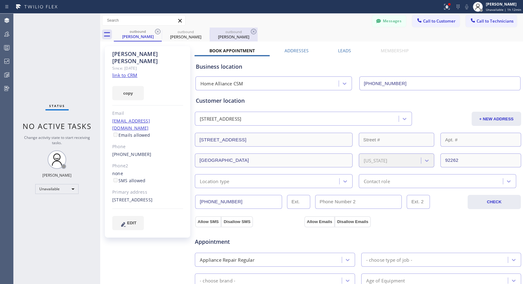
click at [232, 34] on div "outbound" at bounding box center [234, 31] width 47 height 5
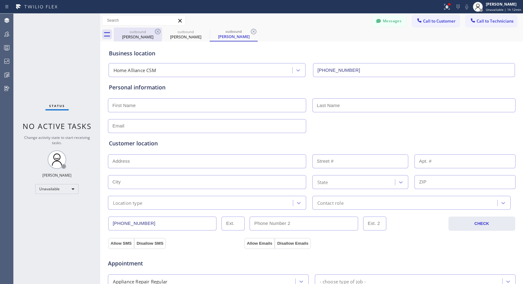
click at [135, 34] on div "outbound" at bounding box center [138, 31] width 47 height 5
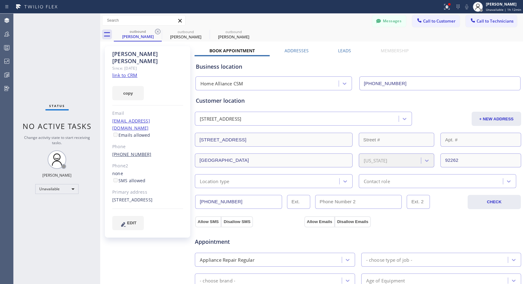
click at [129, 151] on link "(630) 674-8020" at bounding box center [131, 154] width 39 height 6
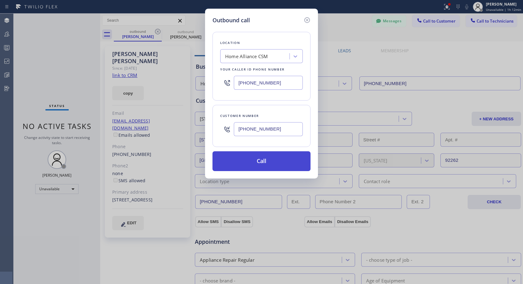
click at [266, 160] on button "Call" at bounding box center [262, 161] width 98 height 20
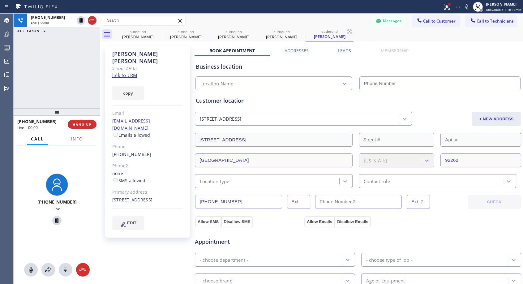
type input "(818) 614-5337"
click at [87, 127] on button "HANG UP" at bounding box center [82, 124] width 29 height 9
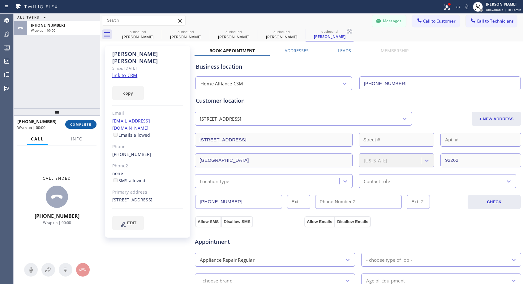
click at [88, 127] on button "COMPLETE" at bounding box center [80, 124] width 31 height 9
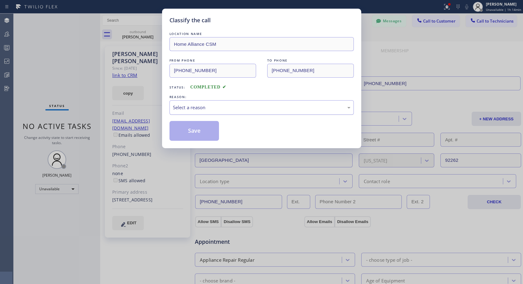
click at [193, 110] on div "Select a reason" at bounding box center [262, 107] width 178 height 7
click at [186, 130] on button "Save" at bounding box center [195, 131] width 50 height 20
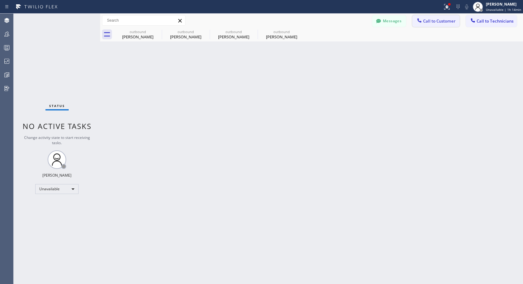
click at [431, 20] on span "Call to Customer" at bounding box center [439, 21] width 33 height 6
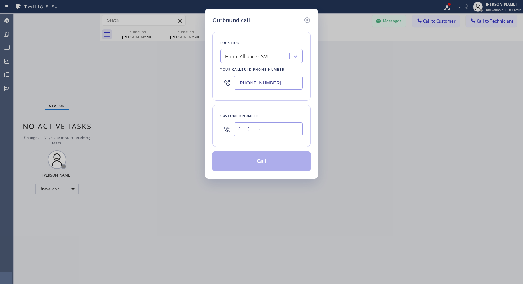
click at [258, 124] on input "(___) ___-____" at bounding box center [268, 129] width 69 height 14
paste input "480) 459-7329"
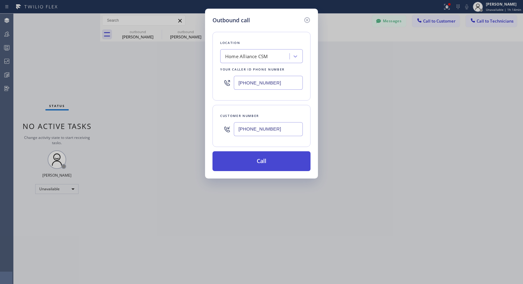
type input "(480) 459-7329"
click at [261, 163] on button "Call" at bounding box center [262, 161] width 98 height 20
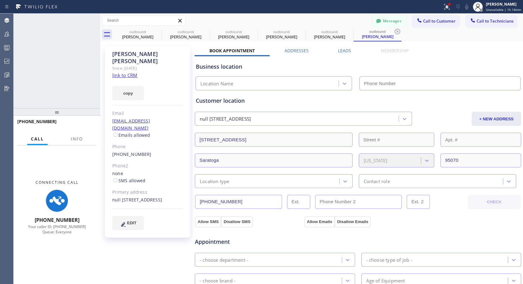
type input "(818) 614-5337"
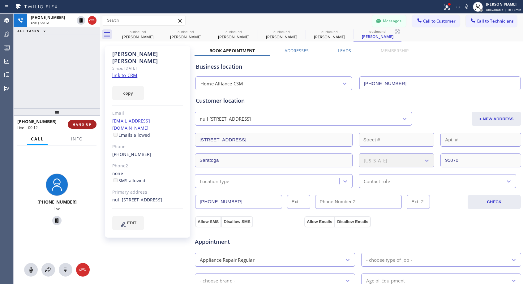
click at [89, 123] on span "HANG UP" at bounding box center [82, 124] width 19 height 4
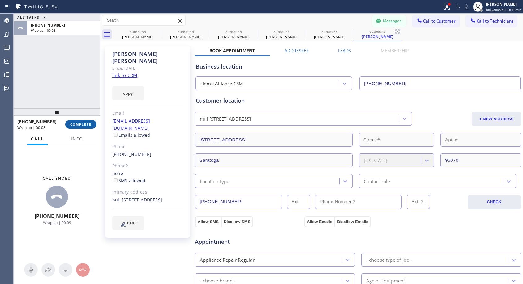
click at [72, 124] on span "COMPLETE" at bounding box center [80, 124] width 21 height 4
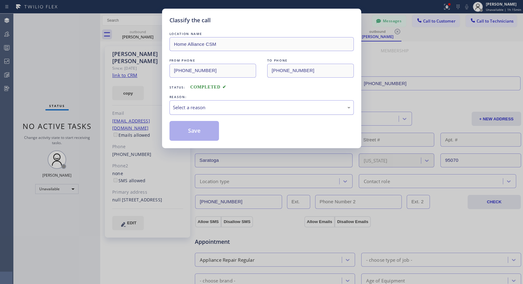
click at [193, 105] on div "Select a reason" at bounding box center [262, 107] width 178 height 7
click at [190, 132] on button "Save" at bounding box center [195, 131] width 50 height 20
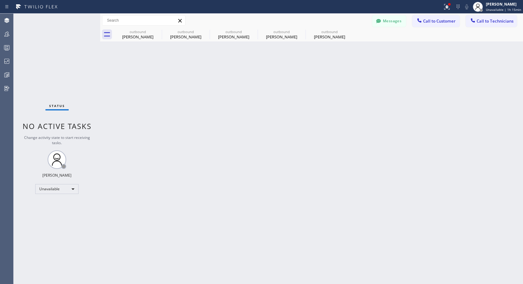
click at [323, 34] on div "Michelle Vertanen" at bounding box center [329, 37] width 47 height 6
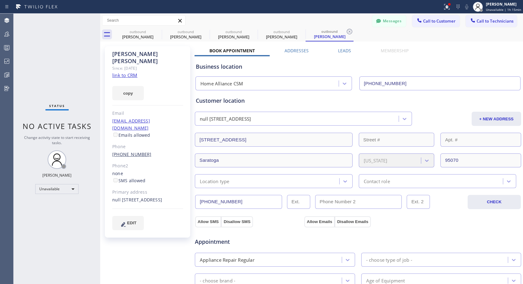
click at [132, 151] on link "(480) 459-7329" at bounding box center [131, 154] width 39 height 6
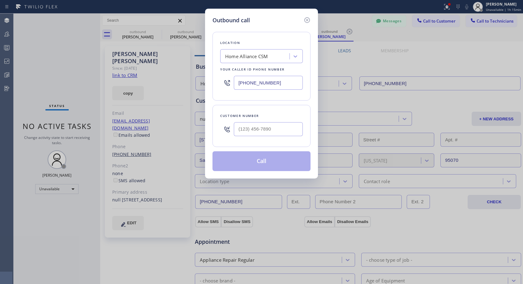
type input "(480) 459-7329"
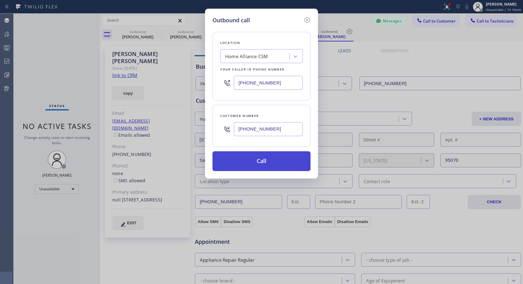
click at [282, 170] on button "Call" at bounding box center [262, 161] width 98 height 20
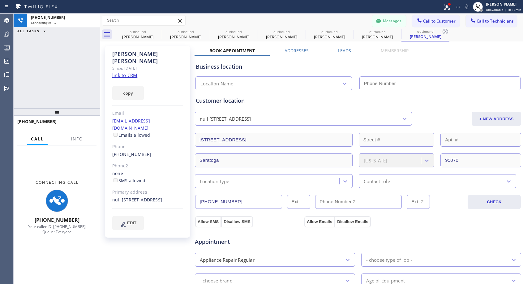
type input "(818) 614-5337"
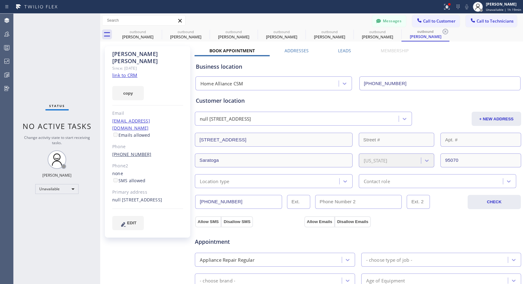
click at [135, 151] on link "(480) 459-7329" at bounding box center [131, 154] width 39 height 6
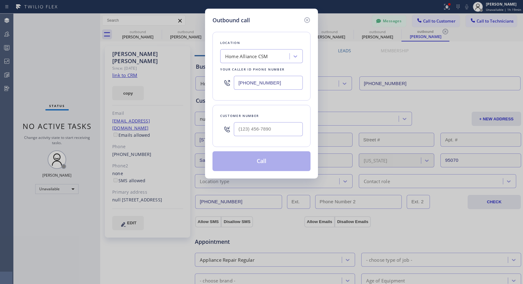
type input "(480) 459-7329"
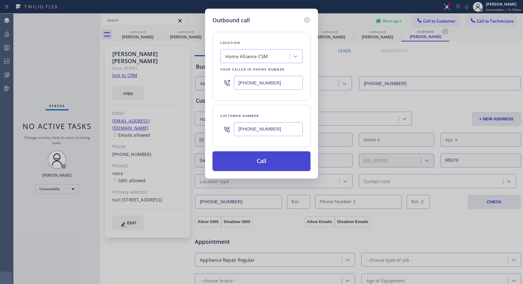
click at [268, 158] on button "Call" at bounding box center [262, 161] width 98 height 20
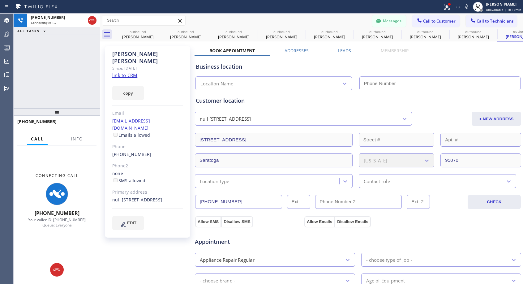
type input "(818) 614-5337"
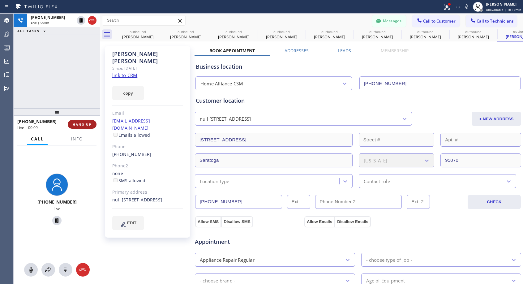
click at [86, 126] on span "HANG UP" at bounding box center [82, 124] width 19 height 4
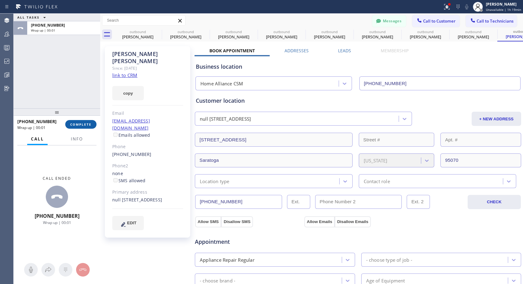
click at [86, 126] on span "COMPLETE" at bounding box center [80, 124] width 21 height 4
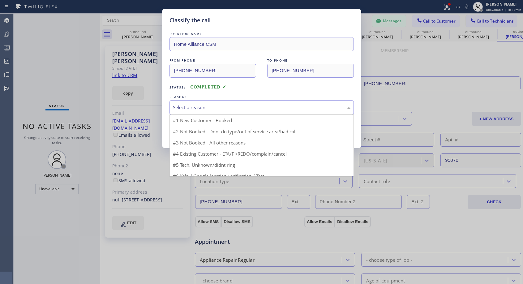
click at [236, 106] on div "Select a reason" at bounding box center [262, 107] width 178 height 7
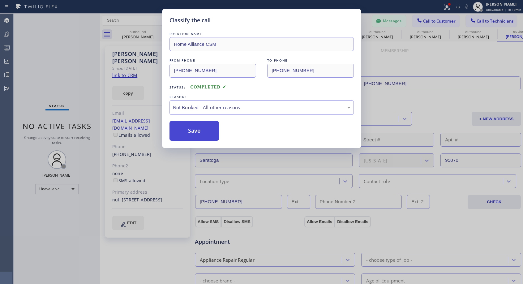
click at [203, 132] on button "Save" at bounding box center [195, 131] width 50 height 20
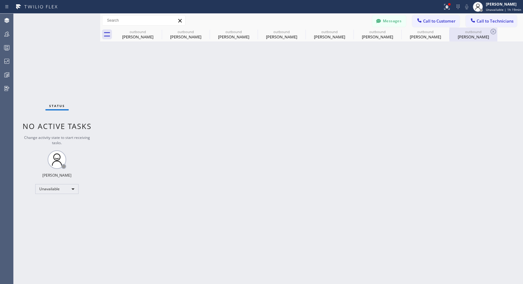
click at [467, 34] on div "Michelle Vertanen" at bounding box center [473, 37] width 47 height 6
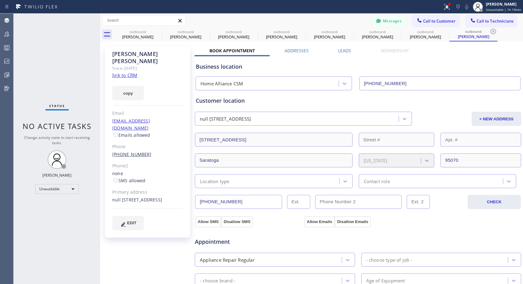
click at [138, 151] on link "(480) 459-7329" at bounding box center [131, 154] width 39 height 6
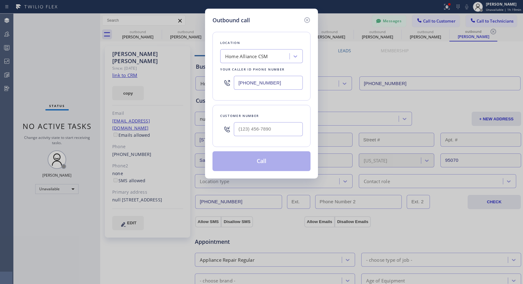
type input "(480) 459-7329"
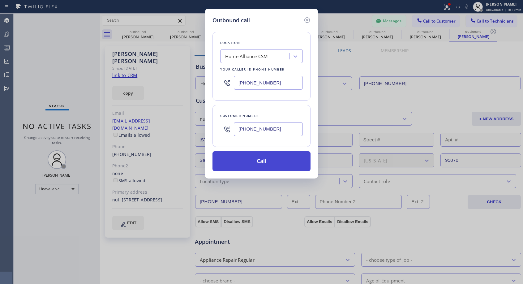
click at [255, 157] on button "Call" at bounding box center [262, 161] width 98 height 20
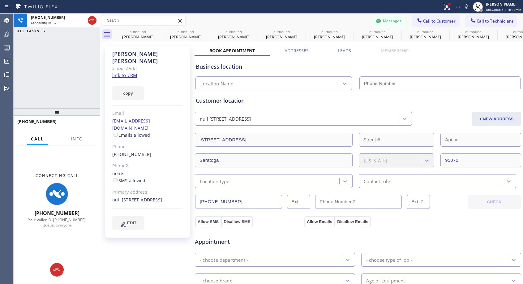
type input "(818) 614-5337"
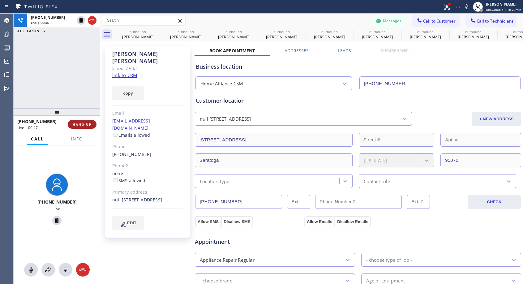
click at [85, 124] on span "HANG UP" at bounding box center [82, 124] width 19 height 4
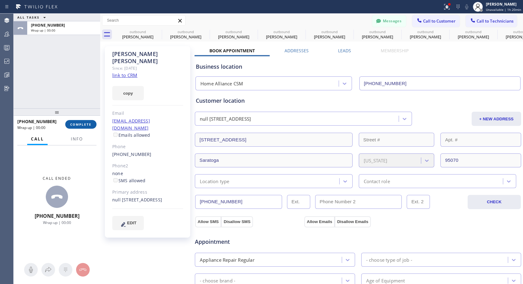
click at [85, 124] on span "COMPLETE" at bounding box center [80, 124] width 21 height 4
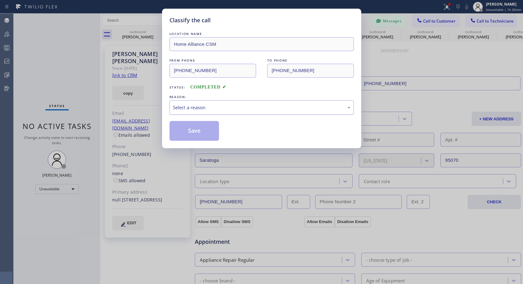
click at [274, 108] on div "Select a reason" at bounding box center [262, 107] width 178 height 7
click at [208, 132] on button "Save" at bounding box center [195, 131] width 50 height 20
